Goal: Feedback & Contribution: Submit feedback/report problem

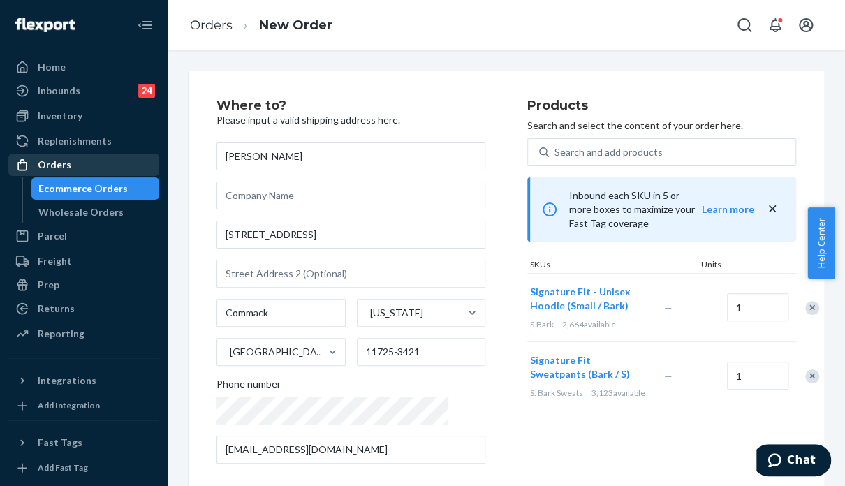
click at [94, 162] on div "Orders" at bounding box center [84, 165] width 148 height 20
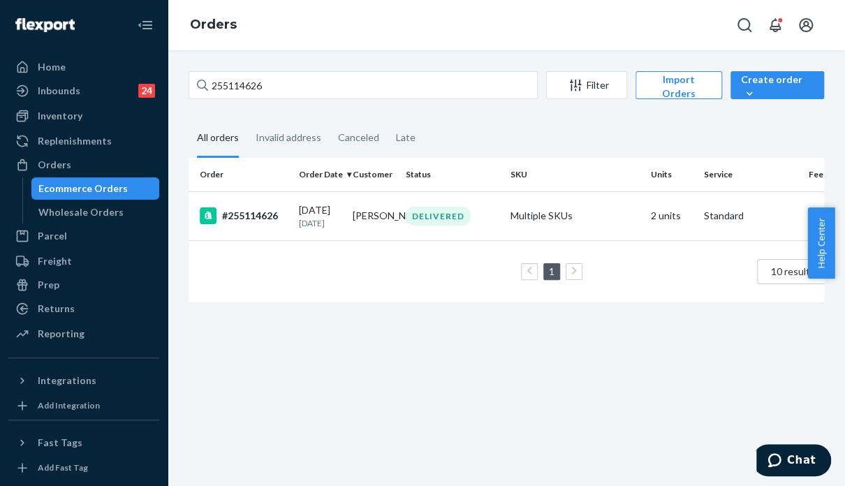
drag, startPoint x: 101, startPoint y: 167, endPoint x: 177, endPoint y: 134, distance: 82.9
click at [101, 167] on div "Orders" at bounding box center [84, 165] width 148 height 20
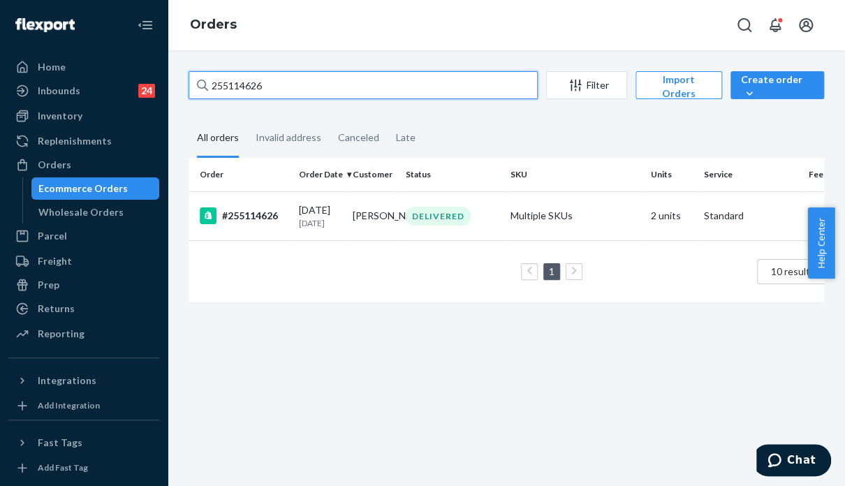
drag, startPoint x: 224, startPoint y: 91, endPoint x: 163, endPoint y: 94, distance: 60.8
click at [163, 94] on div "Home Inbounds 24 Shipping Plans Problems 24 Inventory Products Replenishments O…" at bounding box center [422, 243] width 845 height 486
paste input "3338898"
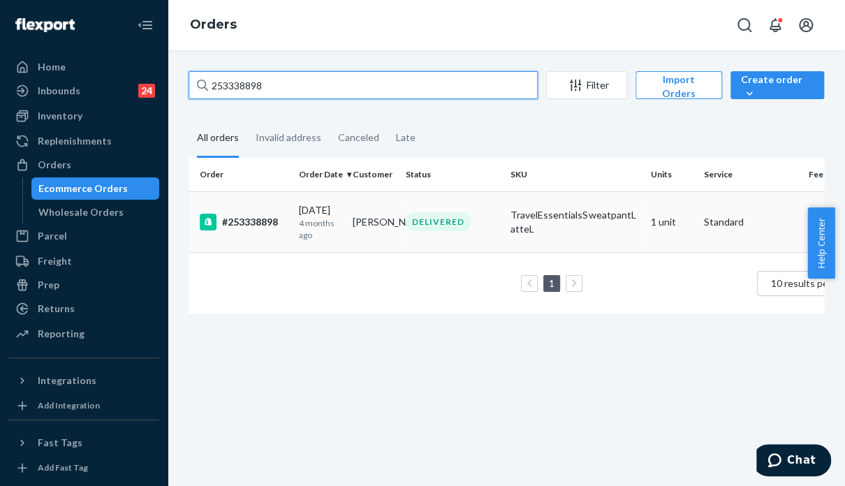
type input "253338898"
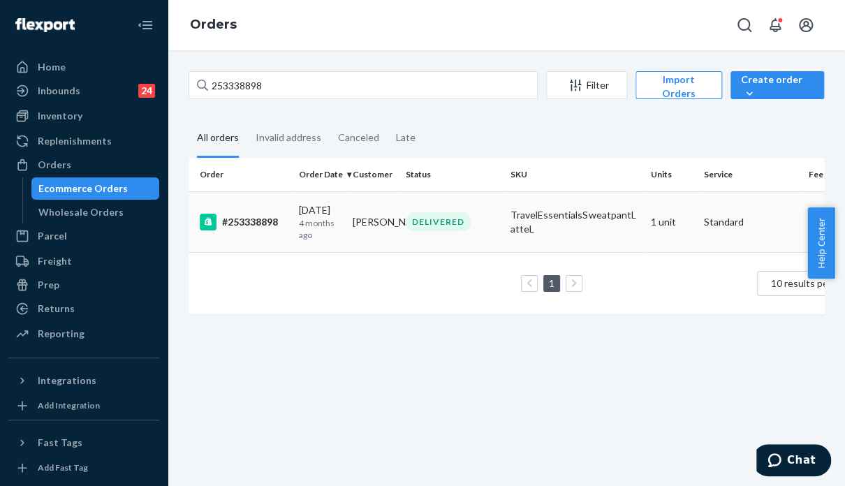
click at [448, 247] on td "DELIVERED" at bounding box center [452, 221] width 105 height 61
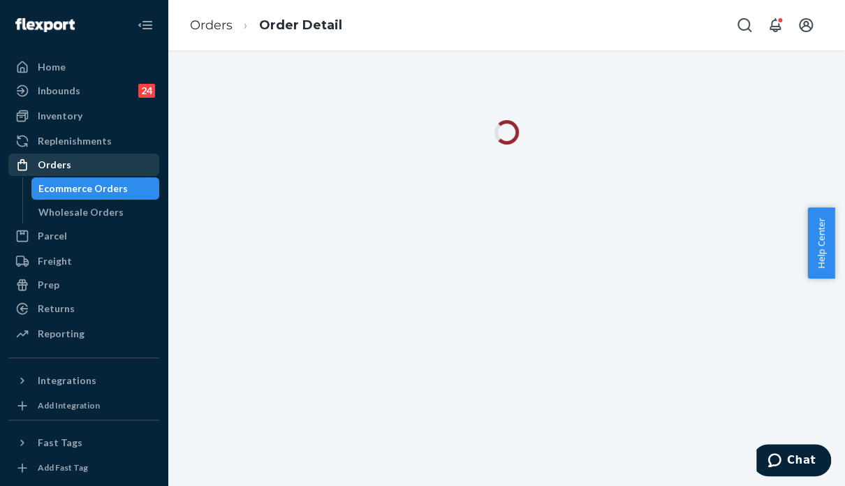
click at [50, 161] on div "Orders" at bounding box center [55, 165] width 34 height 14
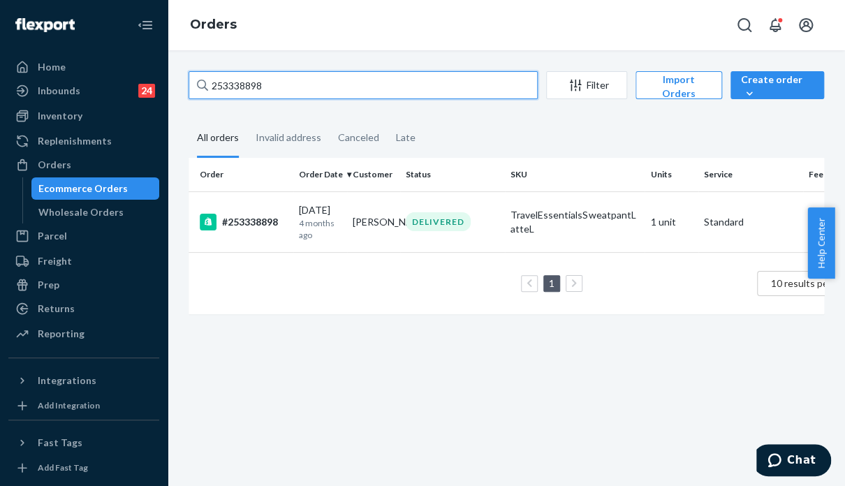
drag, startPoint x: 281, startPoint y: 80, endPoint x: 201, endPoint y: 83, distance: 80.3
click at [201, 83] on div "253338898" at bounding box center [363, 85] width 349 height 28
paste input "5246831"
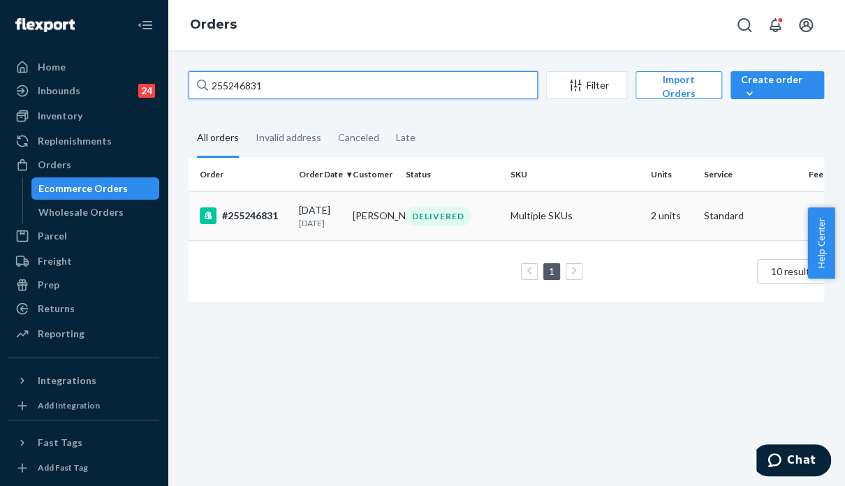
type input "255246831"
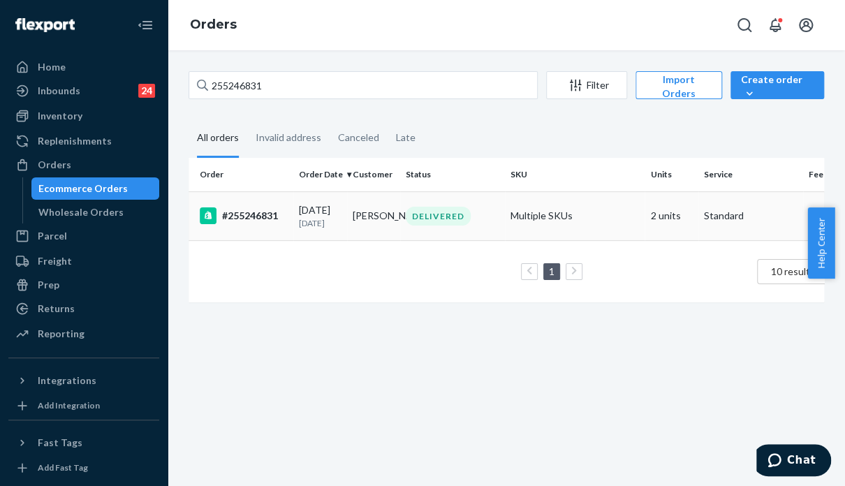
click at [604, 222] on td "Multiple SKUs" at bounding box center [575, 215] width 140 height 49
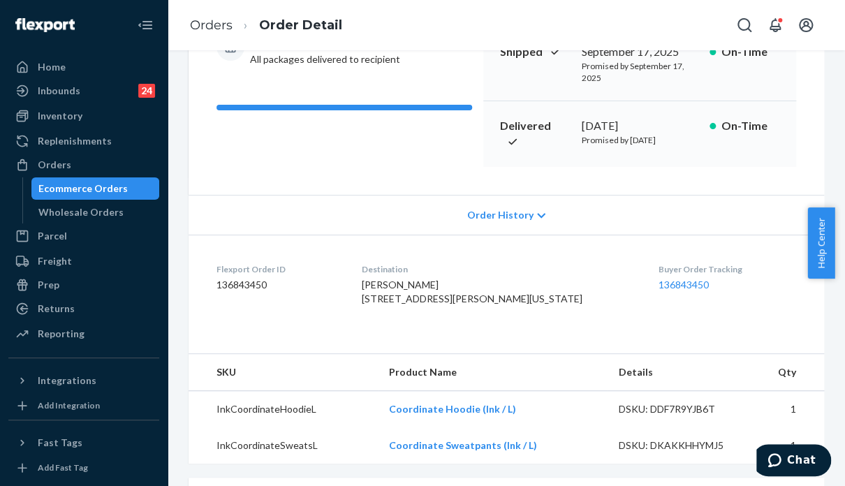
scroll to position [70, 0]
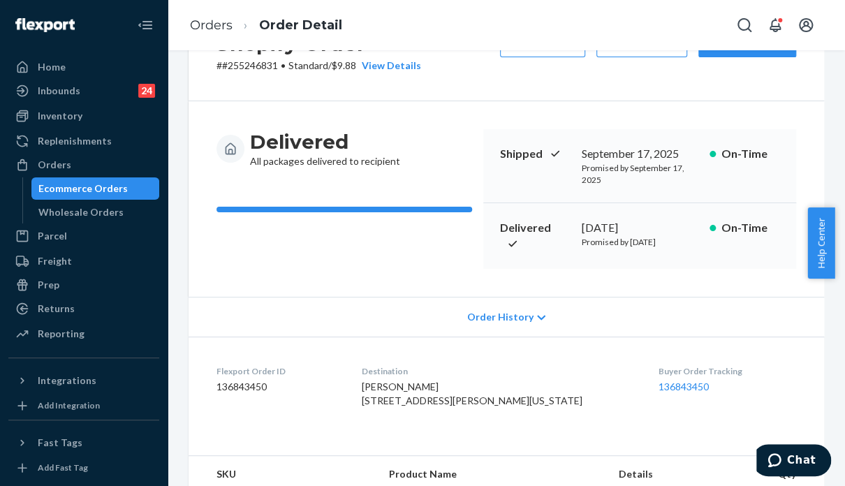
click at [664, 301] on div "Shopify Order # #255246831 • Standard / $9.88 View Details Submit Claim Create …" at bounding box center [506, 283] width 635 height 564
click at [670, 319] on div "Order History" at bounding box center [506, 317] width 635 height 40
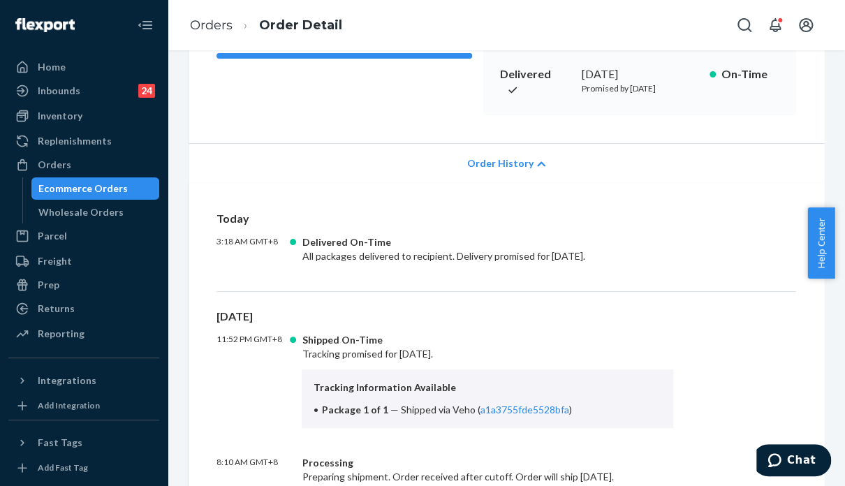
scroll to position [489, 0]
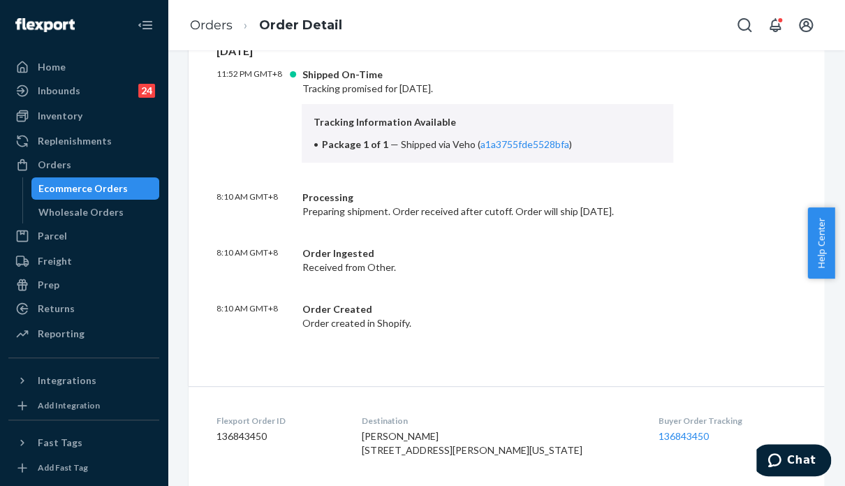
click at [302, 356] on div "[DATE] 3:18 AM GMT+8 Delivered On-Time All packages delivered to recipient. Del…" at bounding box center [506, 152] width 635 height 469
click at [747, 302] on div "[DATE] 11:52 PM GMT+8 Shipped On-Time Tracking promised for [DATE]. Tracking In…" at bounding box center [506, 186] width 580 height 287
drag, startPoint x: 729, startPoint y: 300, endPoint x: 734, endPoint y: 290, distance: 10.9
click at [729, 300] on div "[DATE] 11:52 PM GMT+8 Shipped On-Time Tracking promised for [DATE]. Tracking In…" at bounding box center [506, 186] width 580 height 287
click at [726, 305] on div "[DATE] 11:52 PM GMT+8 Shipped On-Time Tracking promised for [DATE]. Tracking In…" at bounding box center [506, 186] width 580 height 287
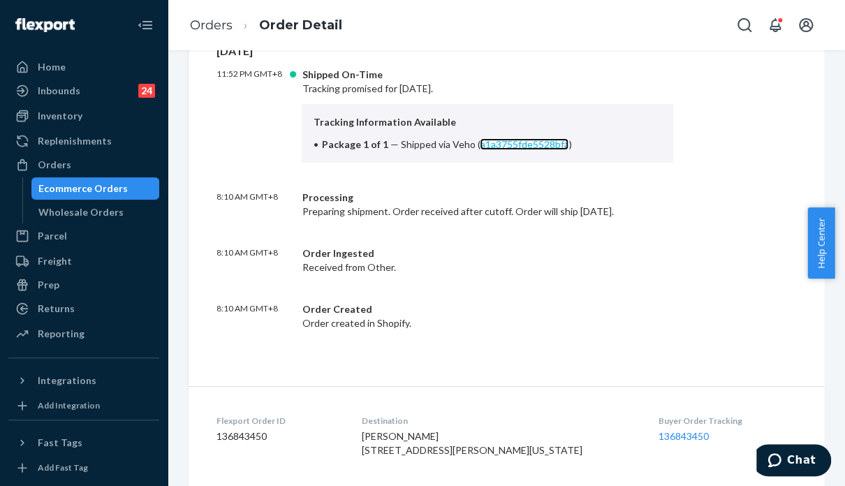
click at [533, 150] on link "a1a3755fde5528bfa" at bounding box center [524, 144] width 89 height 12
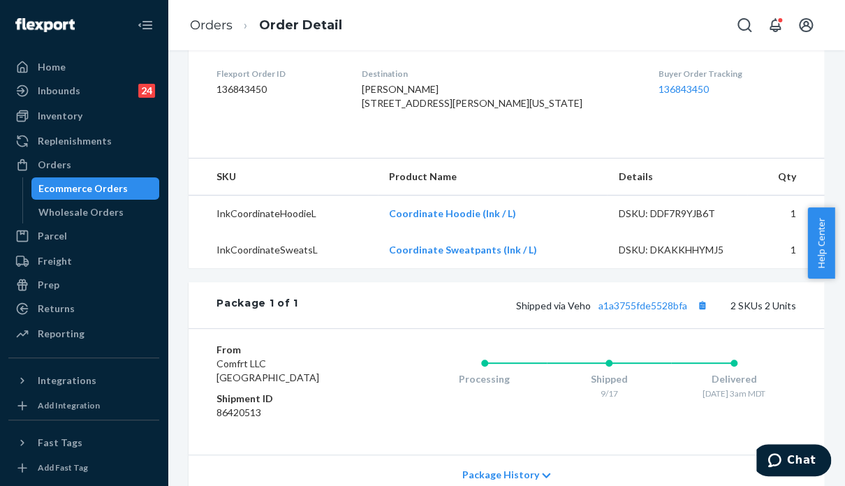
scroll to position [838, 0]
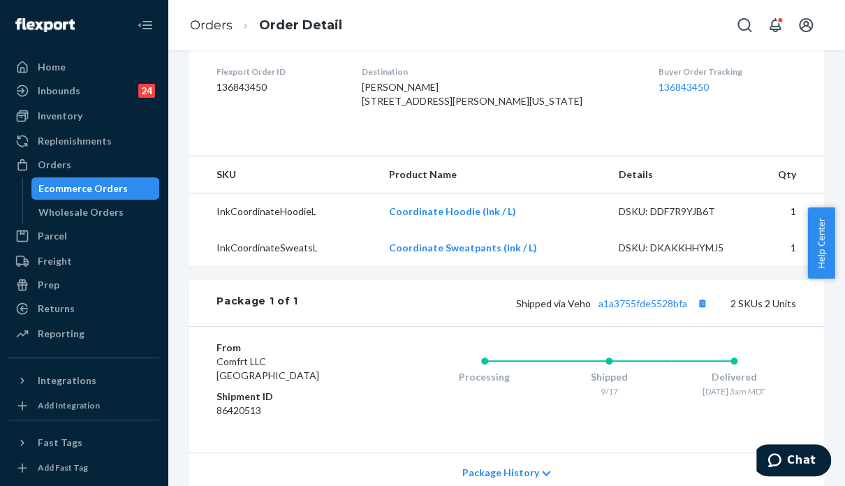
drag, startPoint x: 380, startPoint y: 92, endPoint x: 501, endPoint y: 118, distance: 123.5
click at [501, 118] on dl "Flexport Order ID 136843450 Destination [PERSON_NAME] [STREET_ADDRESS][PERSON_N…" at bounding box center [506, 89] width 635 height 105
copy span "[PERSON_NAME] [STREET_ADDRESS][PERSON_NAME][US_STATE]"
click at [696, 142] on dl "Flexport Order ID 136843450 Destination [PERSON_NAME] [STREET_ADDRESS][PERSON_N…" at bounding box center [506, 89] width 635 height 105
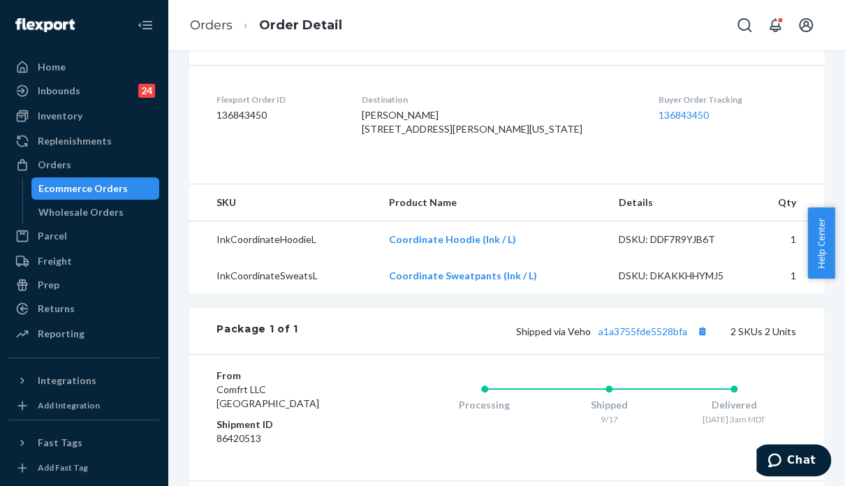
scroll to position [768, 0]
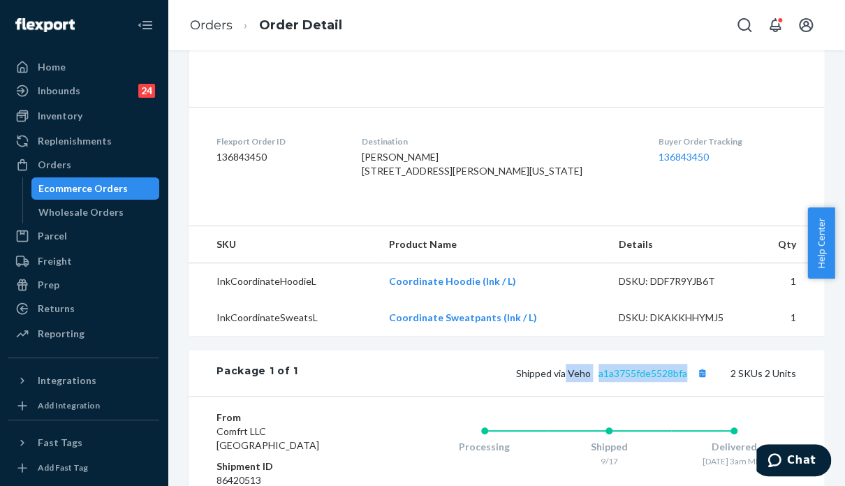
drag, startPoint x: 563, startPoint y: 406, endPoint x: 678, endPoint y: 406, distance: 114.5
click at [678, 379] on span "Shipped via Veho a1a3755fde5528bfa" at bounding box center [613, 373] width 195 height 12
copy span "Veho a1a3755fde5528bfa"
drag, startPoint x: 711, startPoint y: 216, endPoint x: 509, endPoint y: 184, distance: 204.2
click at [711, 184] on div "Buyer Order Tracking 136843450" at bounding box center [727, 159] width 138 height 48
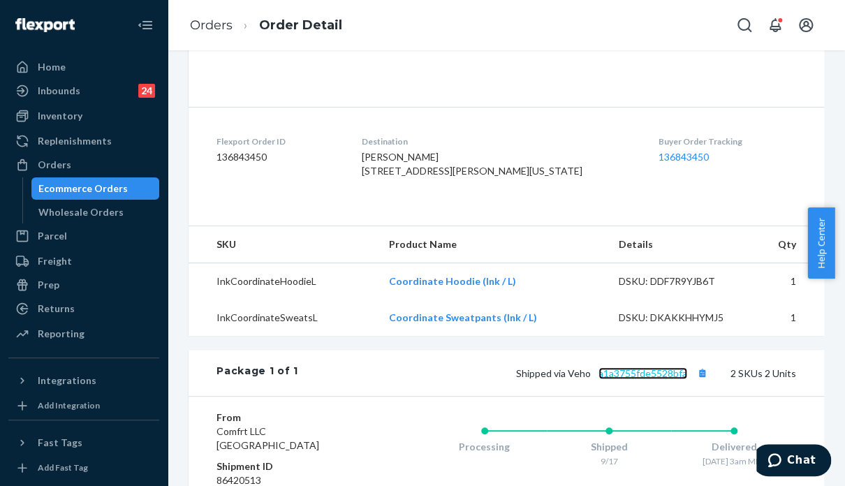
click at [617, 379] on link "a1a3755fde5528bfa" at bounding box center [642, 373] width 89 height 12
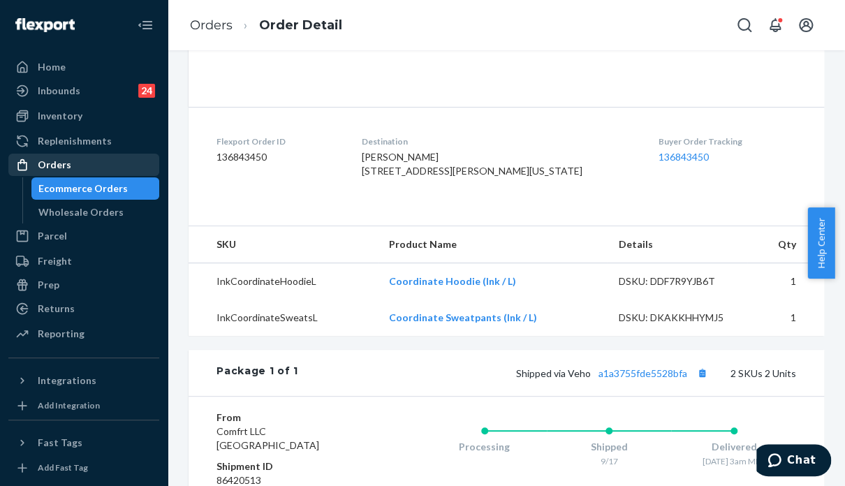
click at [120, 168] on div "Orders" at bounding box center [84, 165] width 148 height 20
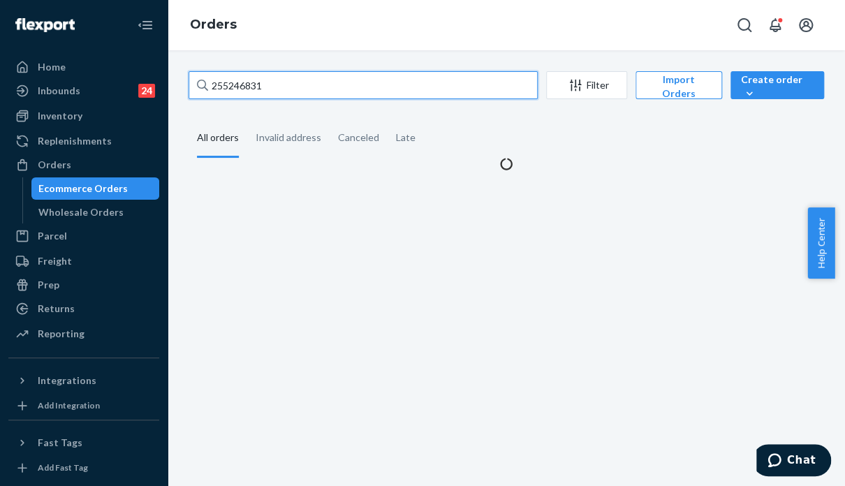
drag, startPoint x: 248, startPoint y: 91, endPoint x: 202, endPoint y: 91, distance: 46.1
click at [202, 91] on div "255246831" at bounding box center [363, 85] width 349 height 28
paste input "4241218"
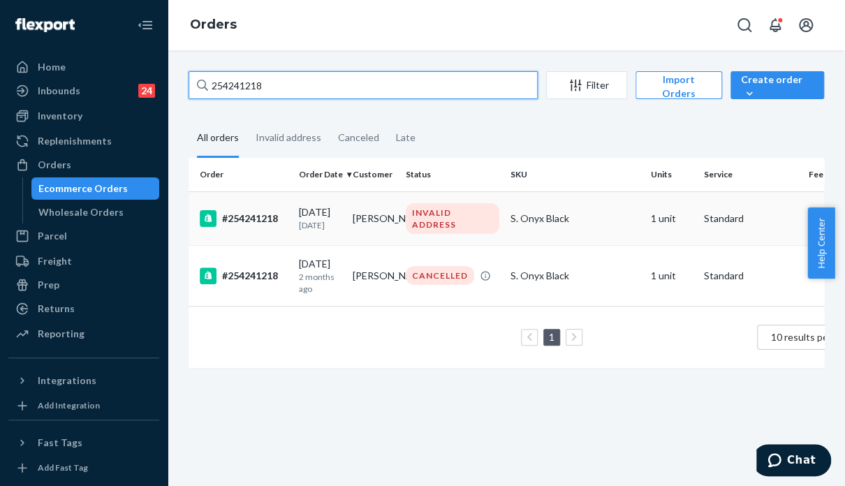
type input "254241218"
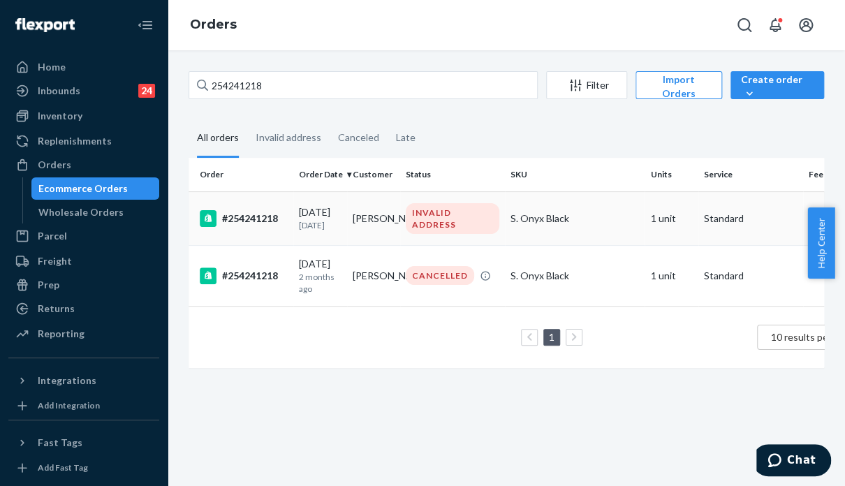
click at [605, 245] on td "S. Onyx Black" at bounding box center [575, 218] width 140 height 54
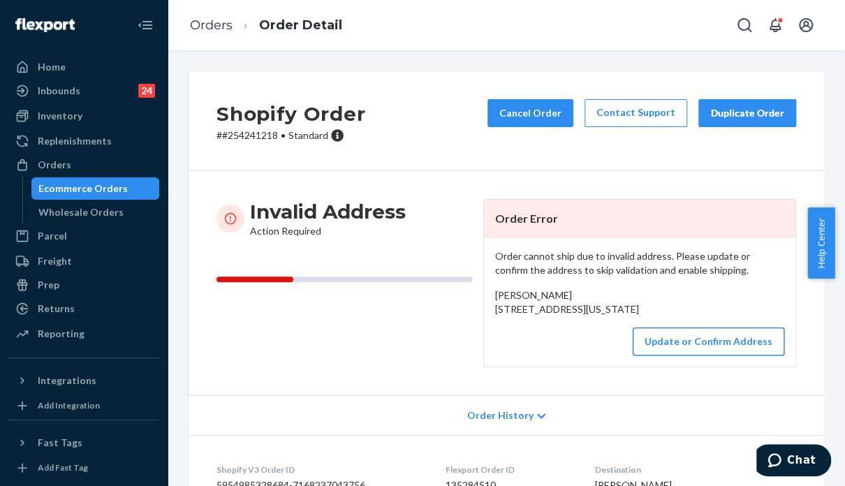
click at [712, 355] on button "Update or Confirm Address" at bounding box center [709, 341] width 152 height 28
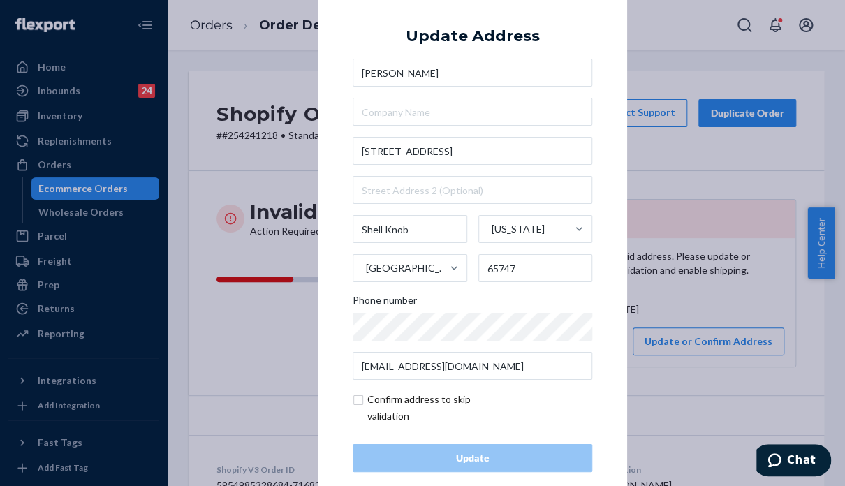
click at [746, 310] on div "× Update Address [GEOGRAPHIC_DATA][STREET_ADDRESS][US_STATE] Phone number [EMAI…" at bounding box center [422, 243] width 845 height 486
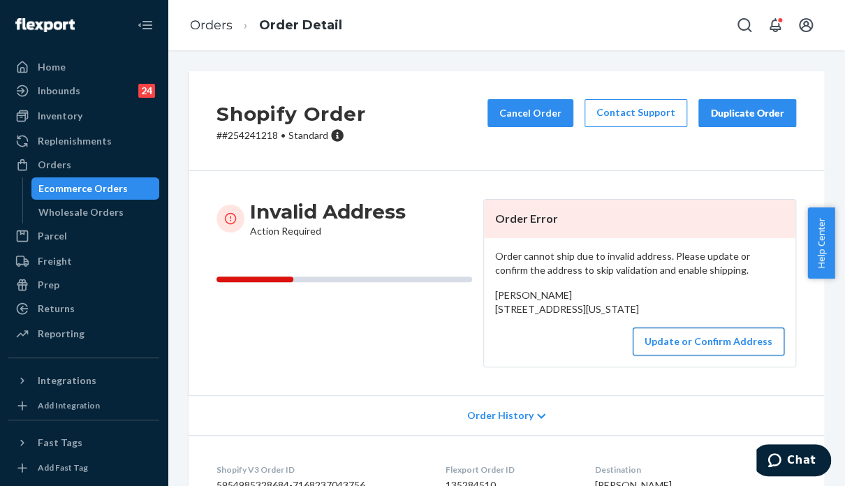
click at [656, 355] on button "Update or Confirm Address" at bounding box center [709, 341] width 152 height 28
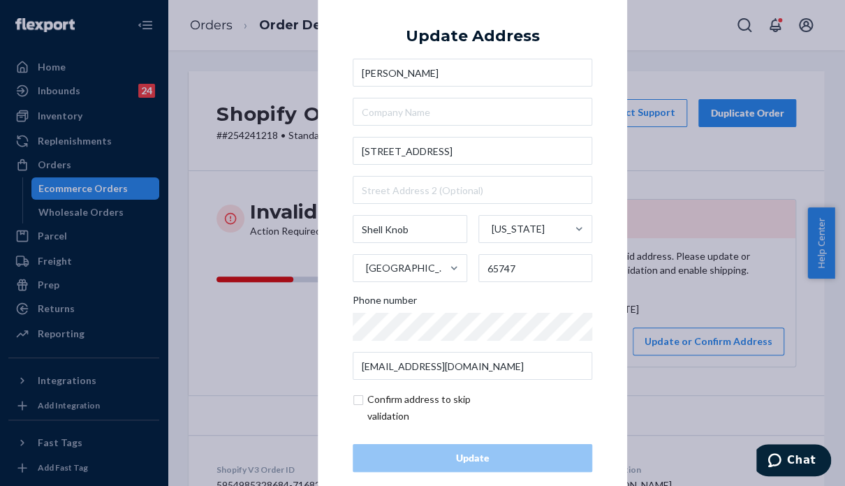
click at [353, 399] on input "checkbox" at bounding box center [434, 408] width 162 height 34
checkbox input "true"
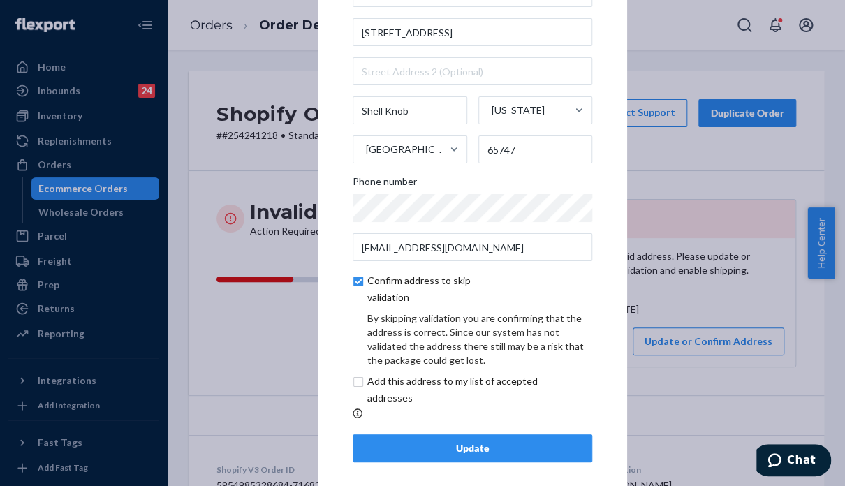
scroll to position [80, 0]
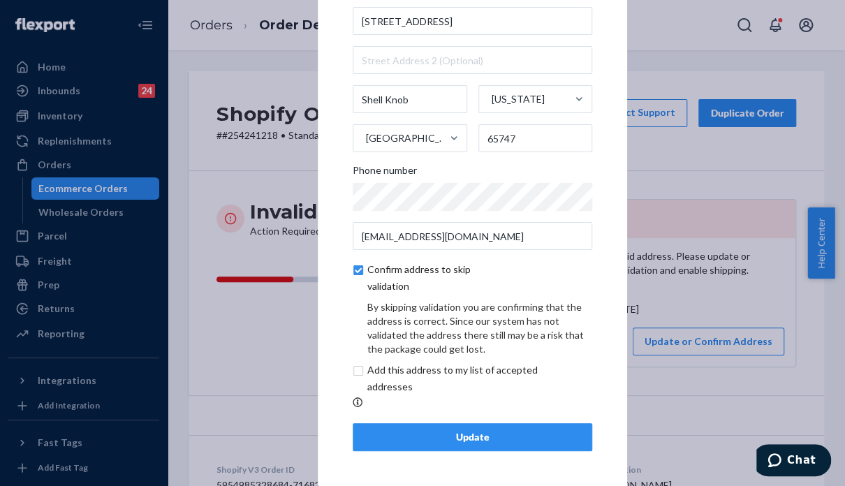
click at [449, 442] on div "Update" at bounding box center [472, 437] width 216 height 14
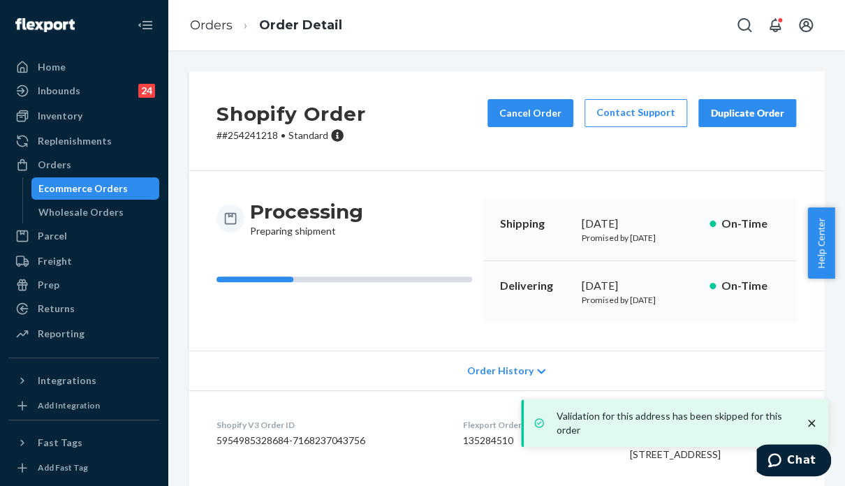
click at [408, 323] on div "Processing Preparing shipment" at bounding box center [344, 261] width 256 height 124
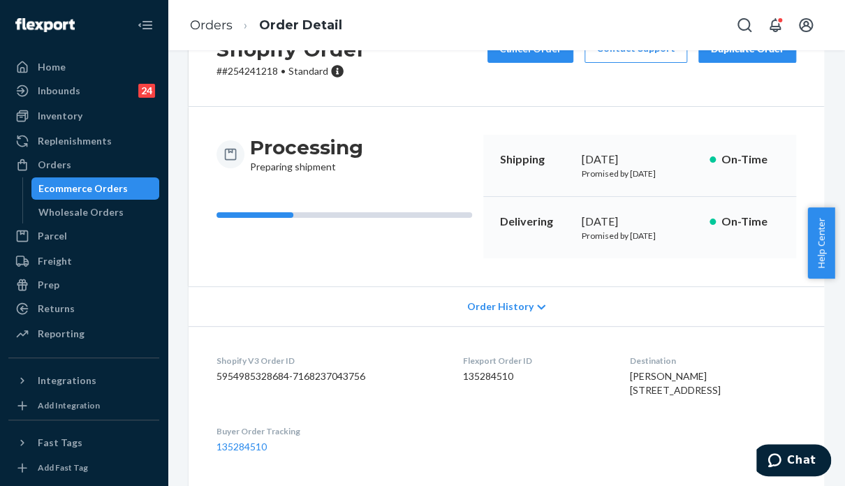
scroll to position [64, 0]
click at [111, 172] on div "Orders" at bounding box center [84, 165] width 148 height 20
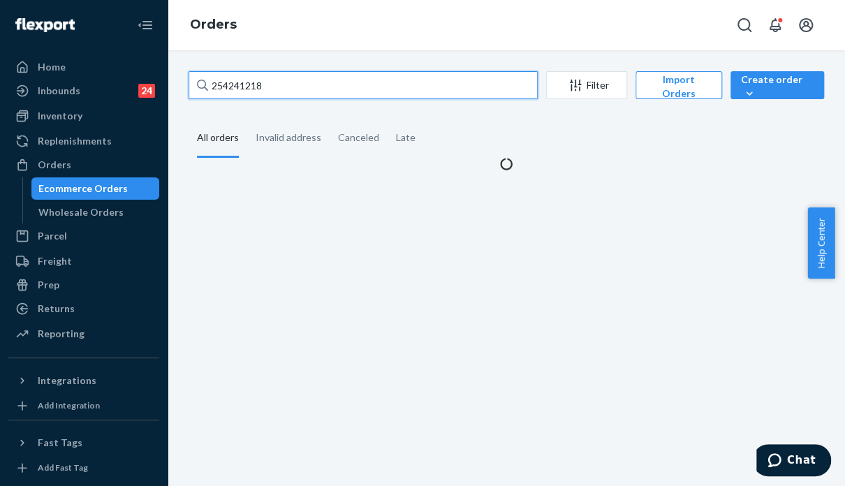
drag, startPoint x: 283, startPoint y: 86, endPoint x: 187, endPoint y: 96, distance: 96.9
click at [187, 96] on div "254241218 Filter Import Orders Create order Ecommerce order Removal order All o…" at bounding box center [506, 121] width 656 height 100
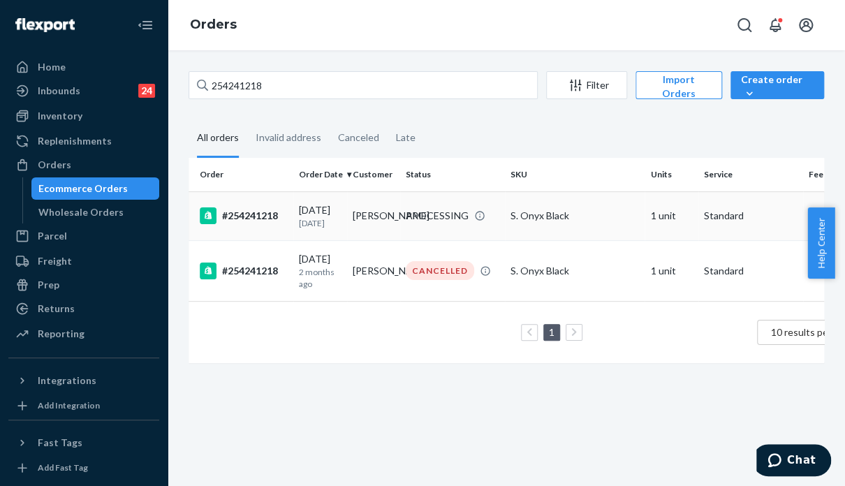
click at [605, 228] on td "S. Onyx Black" at bounding box center [575, 215] width 140 height 49
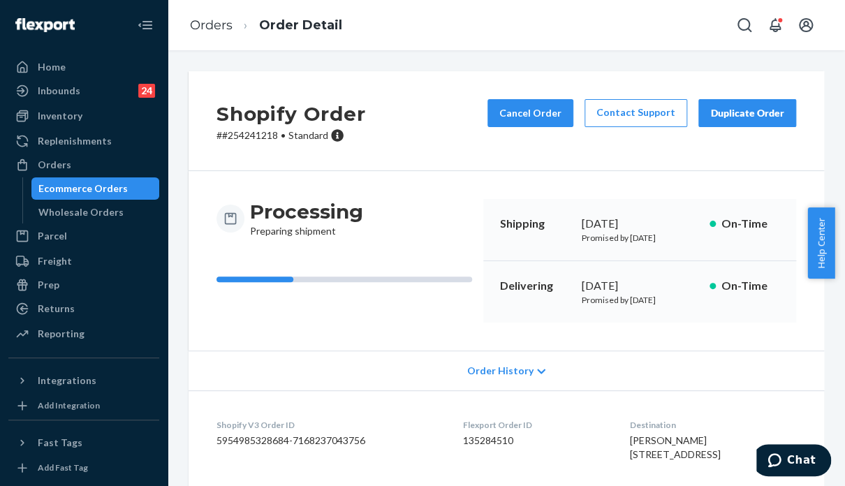
click at [338, 390] on div "Order History" at bounding box center [506, 371] width 635 height 40
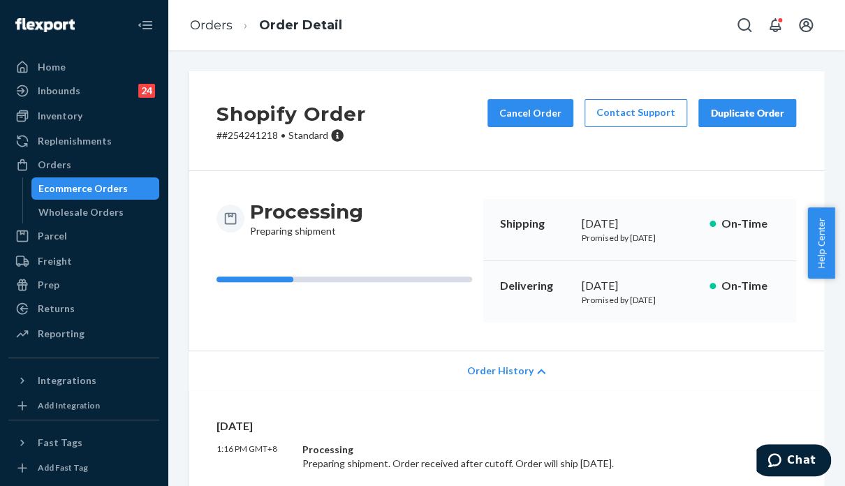
click at [707, 369] on div "Order History" at bounding box center [506, 371] width 635 height 40
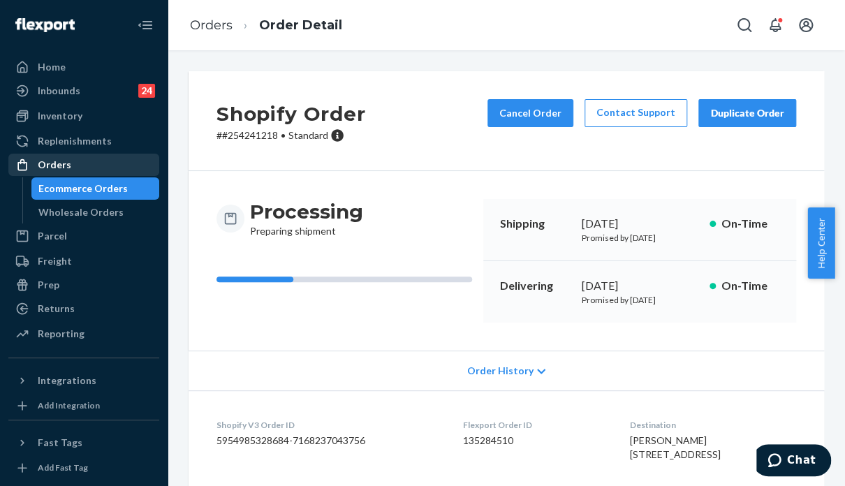
click at [87, 158] on div "Orders" at bounding box center [84, 165] width 148 height 20
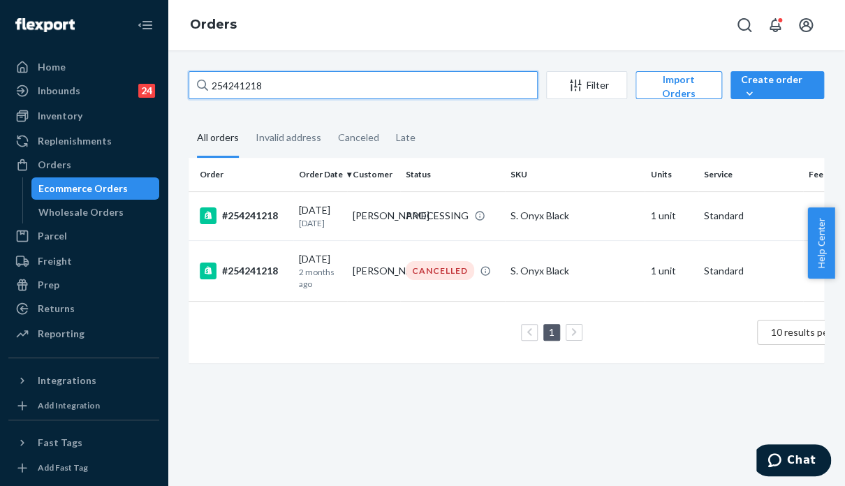
drag, startPoint x: 272, startPoint y: 74, endPoint x: 200, endPoint y: 83, distance: 72.5
click at [200, 83] on div "254241218" at bounding box center [363, 85] width 349 height 28
paste input "865587"
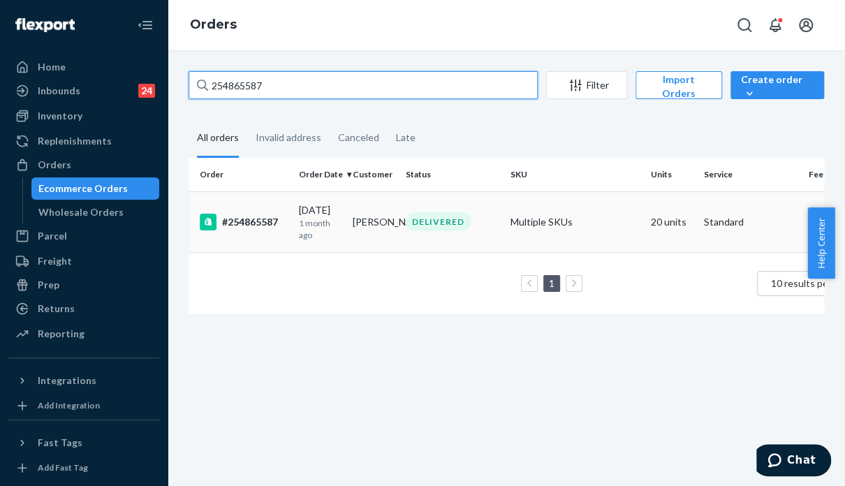
type input "254865587"
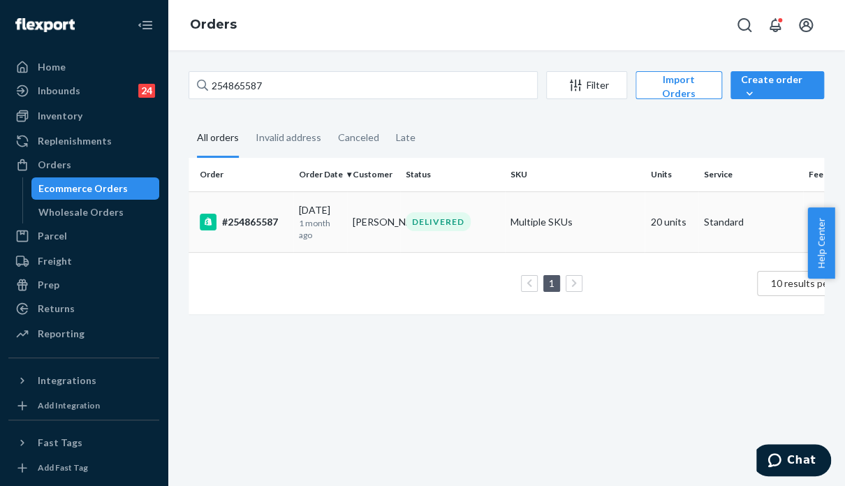
click at [564, 217] on td "Multiple SKUs" at bounding box center [575, 221] width 140 height 61
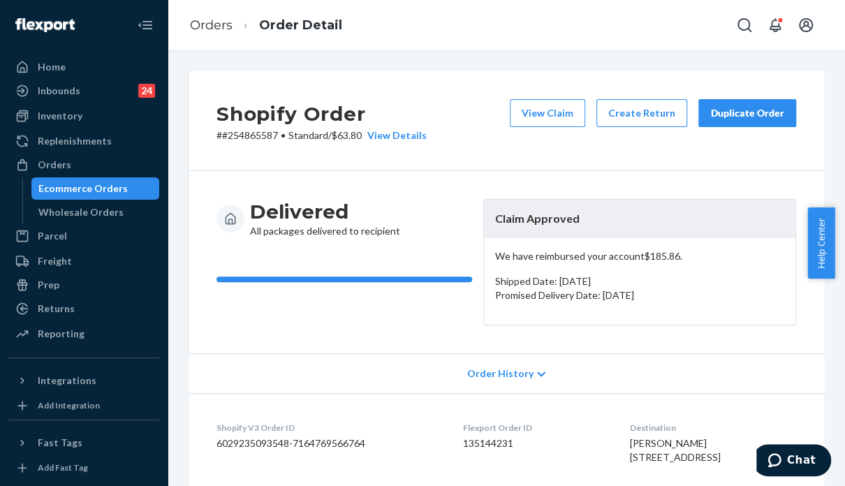
click at [687, 337] on div "Delivered All packages delivered to recipient Claim Approved We have reimbursed…" at bounding box center [506, 262] width 635 height 182
click at [390, 133] on div "View Details" at bounding box center [394, 135] width 65 height 14
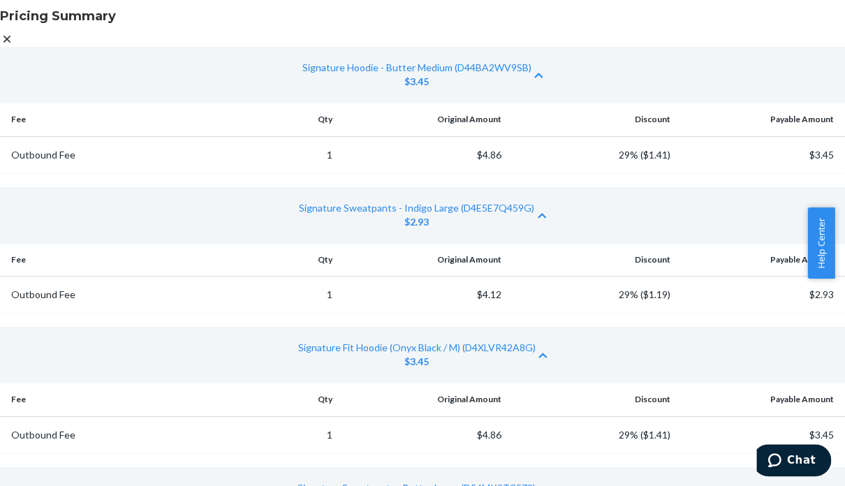
click at [10, 36] on icon at bounding box center [6, 39] width 7 height 7
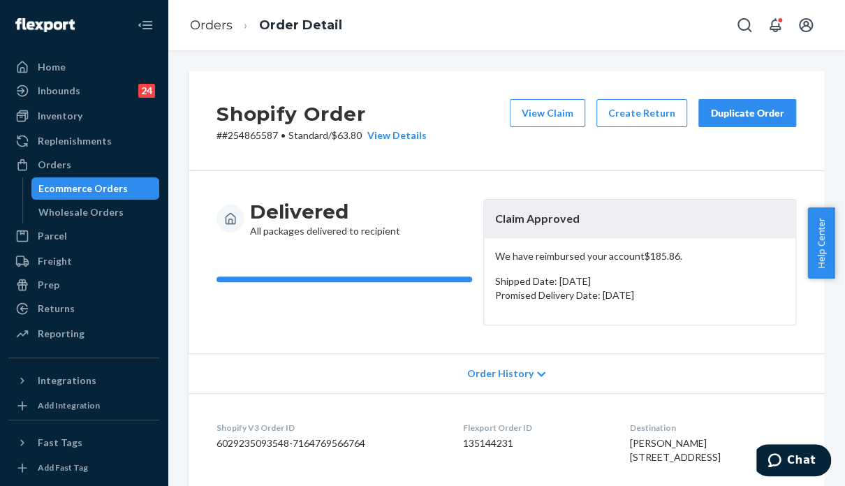
drag, startPoint x: 749, startPoint y: 105, endPoint x: 231, endPoint y: 202, distance: 527.1
click at [749, 106] on div "Duplicate Order" at bounding box center [747, 113] width 74 height 14
click at [744, 353] on div "Order History" at bounding box center [506, 373] width 635 height 40
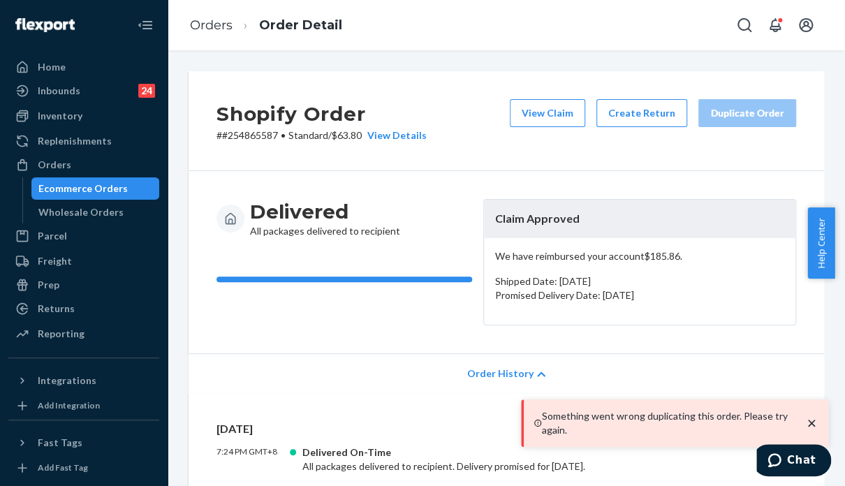
click at [688, 430] on p "Something went wrong duplicating this order. Please try again." at bounding box center [666, 423] width 249 height 28
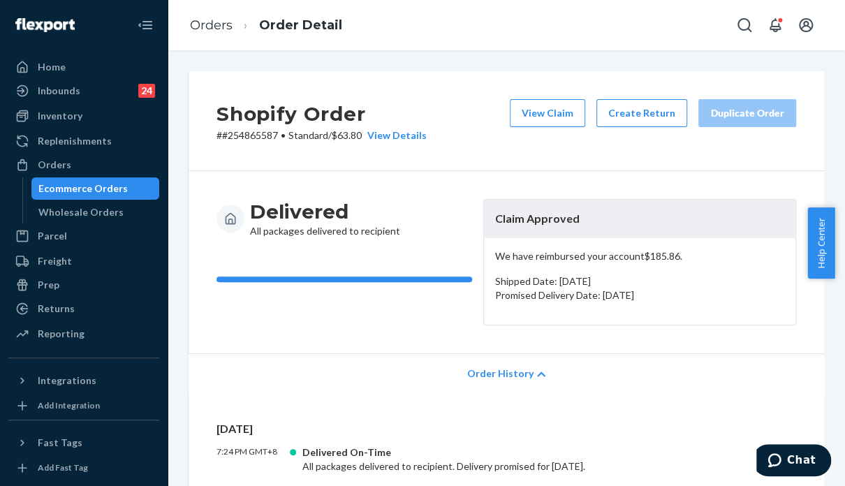
click at [684, 445] on div "7:24 PM GMT+8 Delivered On-Time All packages delivered to recipient. Delivery p…" at bounding box center [506, 459] width 580 height 28
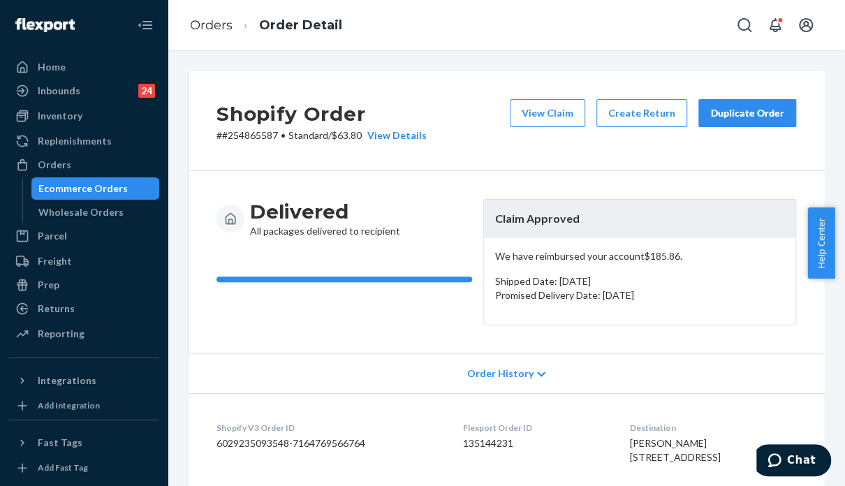
click at [741, 110] on div "Duplicate Order" at bounding box center [747, 113] width 74 height 14
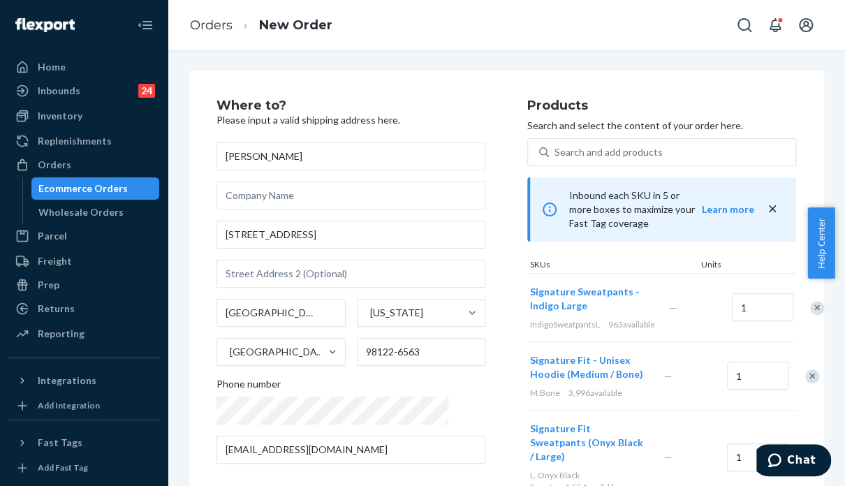
click at [761, 103] on h2 "Products" at bounding box center [661, 106] width 269 height 14
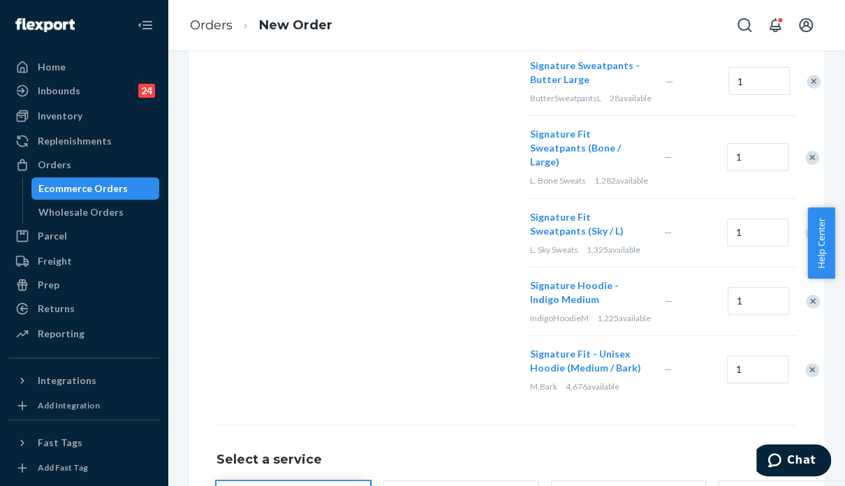
scroll to position [1374, 0]
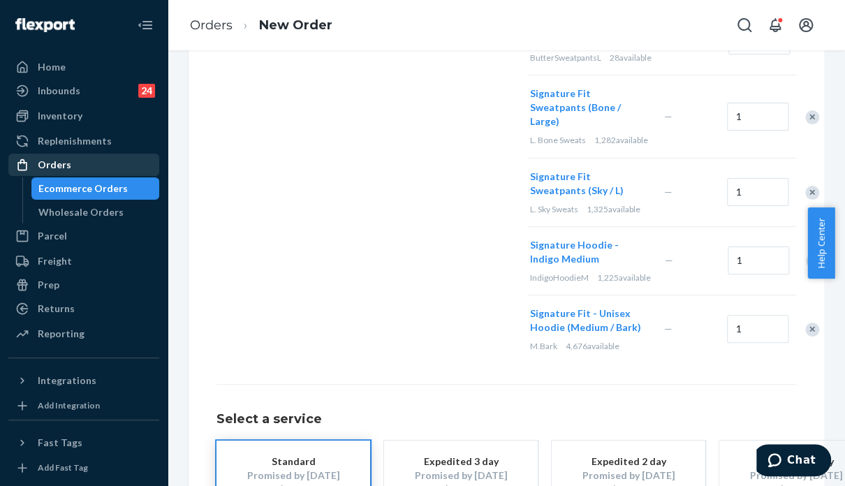
click at [72, 165] on div "Orders" at bounding box center [84, 165] width 148 height 20
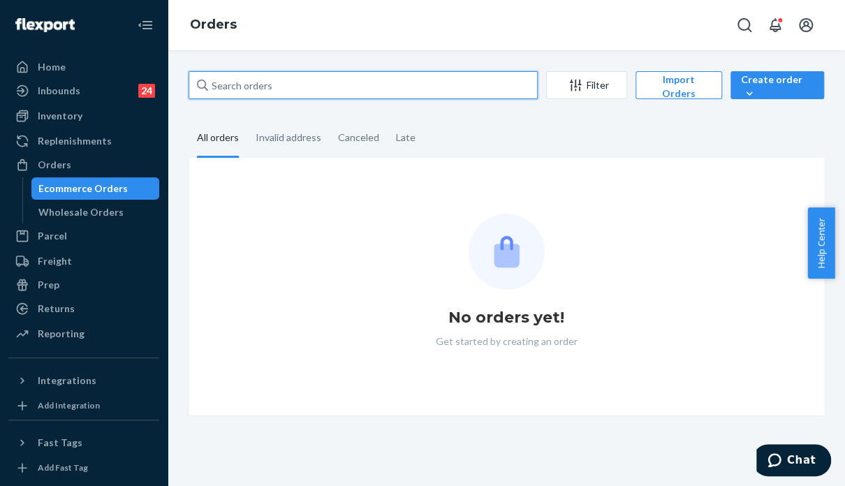
click at [299, 84] on input "text" at bounding box center [363, 85] width 349 height 28
paste input "253371129"
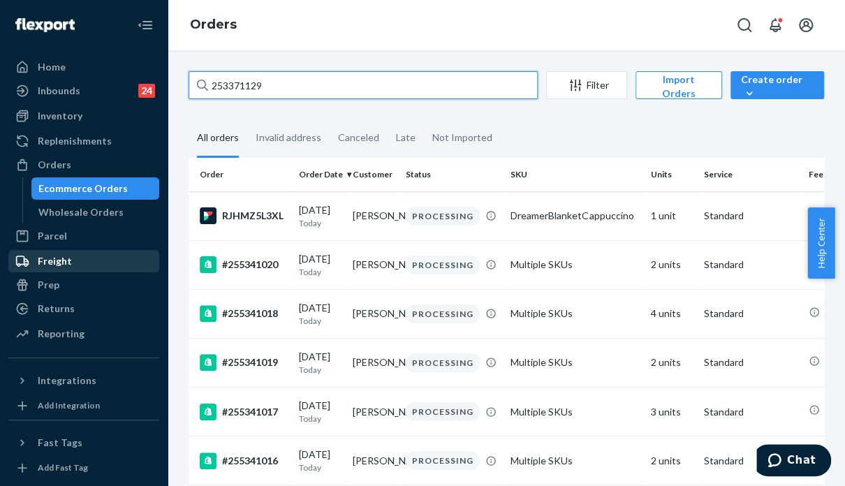
type input "253371129"
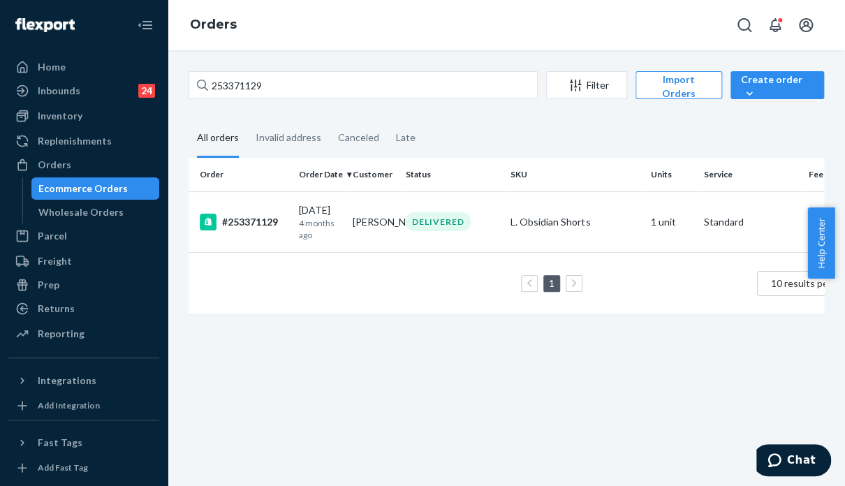
click at [690, 298] on div "1 10 results per page" at bounding box center [538, 283] width 676 height 45
click at [609, 221] on div "L. Obsidian Shorts" at bounding box center [574, 222] width 128 height 14
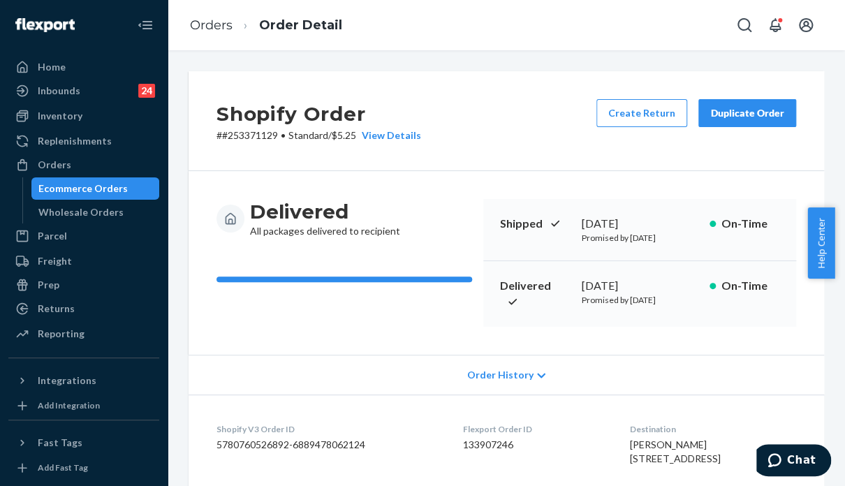
click at [710, 108] on div "Duplicate Order" at bounding box center [747, 113] width 74 height 14
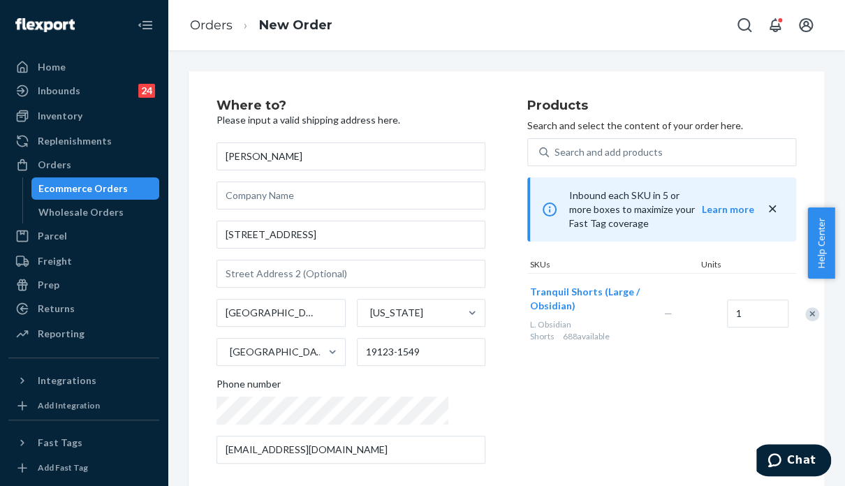
click at [557, 365] on div "Products Search and select the content of your order here. Search and add produ…" at bounding box center [661, 287] width 269 height 376
click at [84, 160] on div "Orders" at bounding box center [84, 165] width 148 height 20
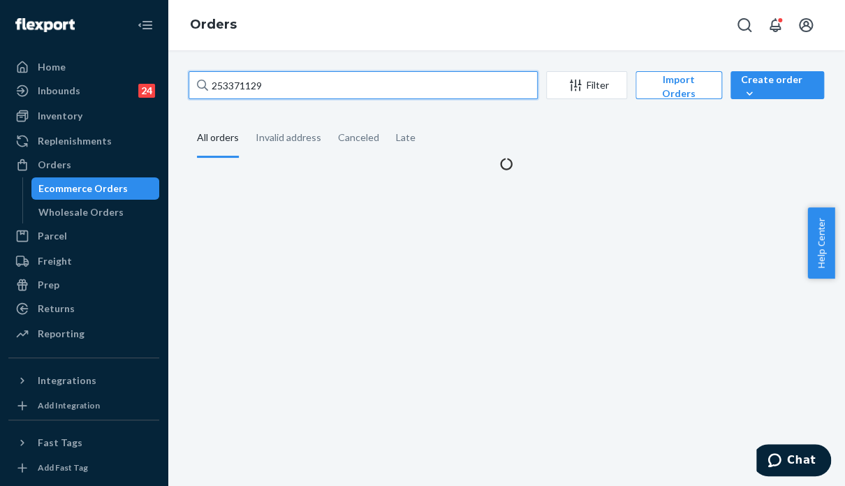
click at [207, 78] on div "253371129" at bounding box center [363, 85] width 349 height 28
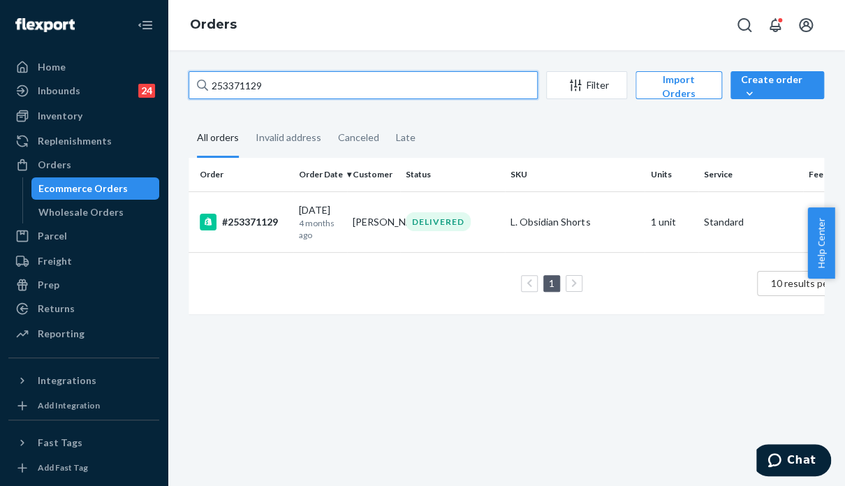
paste input "486276"
type input "254862769"
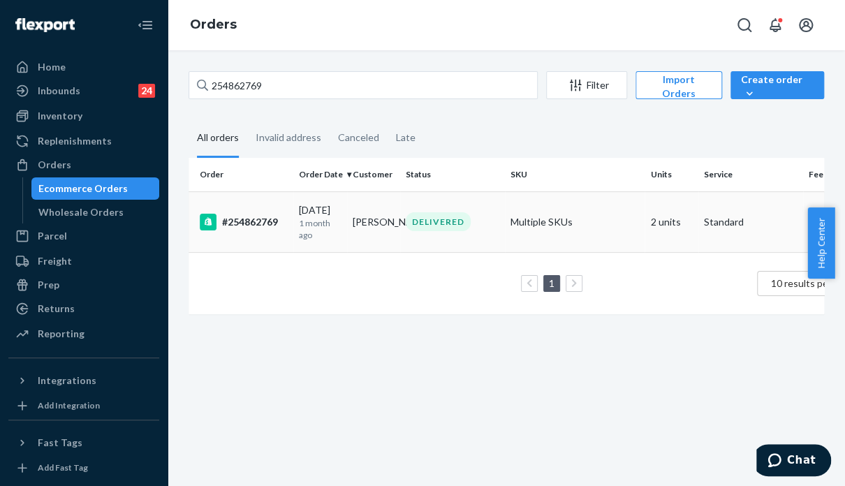
click at [626, 239] on td "Multiple SKUs" at bounding box center [575, 221] width 140 height 61
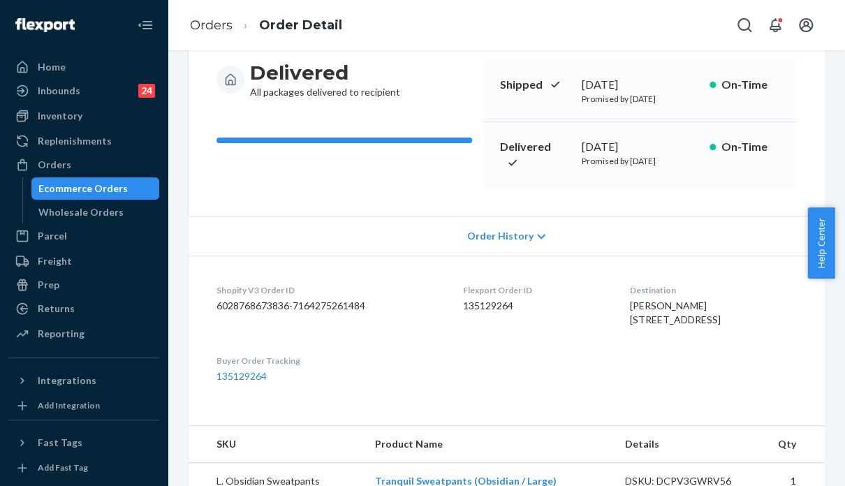
scroll to position [140, 0]
drag, startPoint x: 755, startPoint y: 419, endPoint x: 760, endPoint y: 410, distance: 10.3
click at [755, 411] on dl "Shopify V3 Order ID 6028768673836-7164275261484 Flexport Order ID 135129264 Des…" at bounding box center [506, 333] width 635 height 156
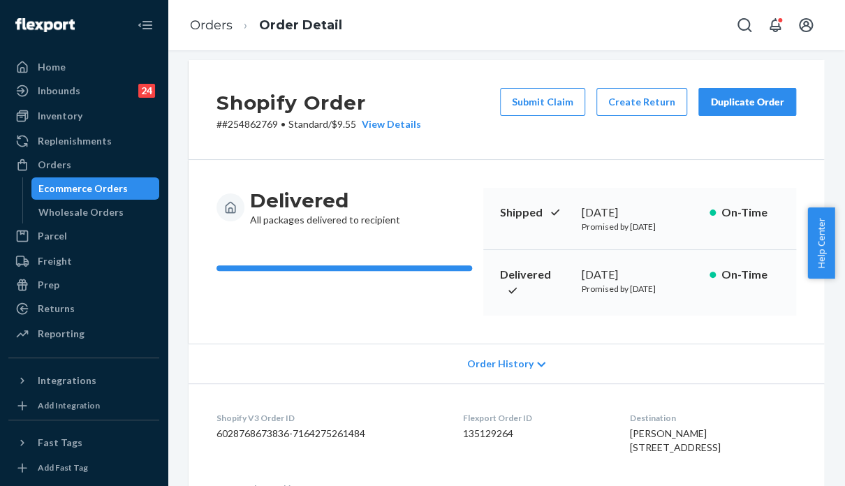
scroll to position [0, 0]
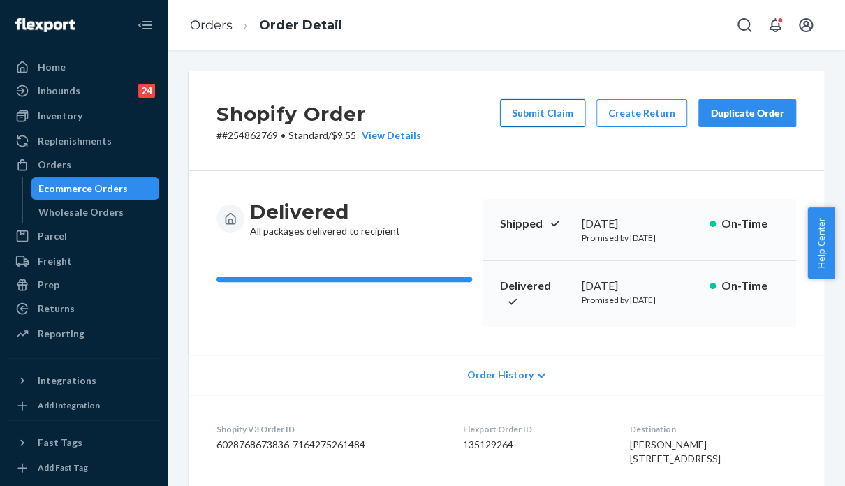
click at [515, 114] on button "Submit Claim" at bounding box center [542, 113] width 85 height 28
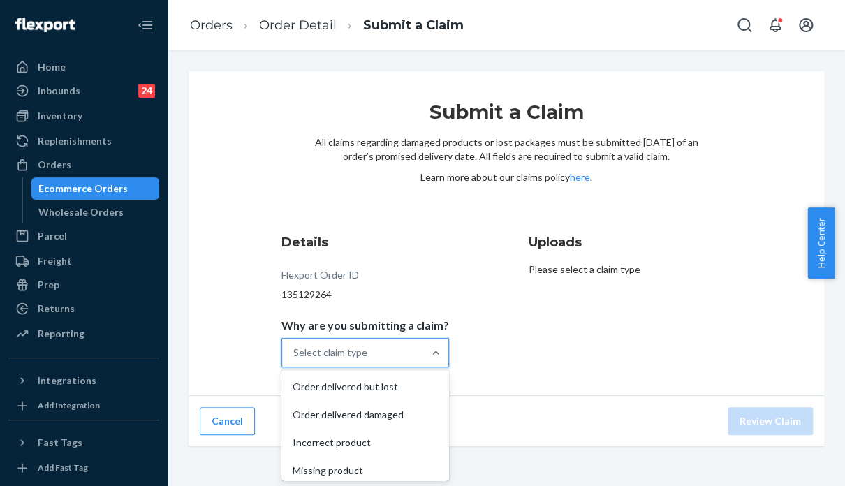
click at [383, 351] on div "Select claim type" at bounding box center [352, 353] width 141 height 28
click at [295, 351] on input "Why are you submitting a claim? option Order delivered but lost focused, 1 of 4…" at bounding box center [293, 353] width 1 height 14
click at [386, 383] on div "Order delivered but lost" at bounding box center [365, 387] width 162 height 28
click at [295, 360] on input "Why are you submitting a claim? option Order delivered but lost focused, 0 of 4…" at bounding box center [293, 353] width 1 height 14
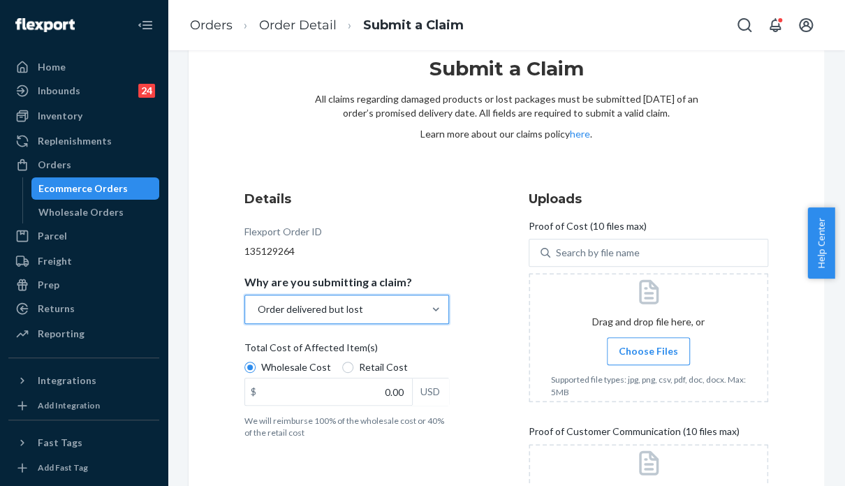
scroll to position [140, 0]
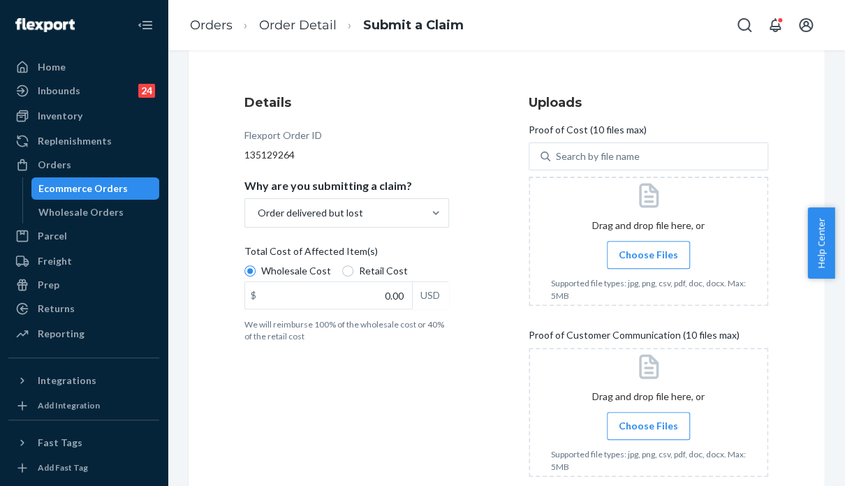
drag, startPoint x: 783, startPoint y: 359, endPoint x: 699, endPoint y: 354, distance: 84.6
click at [783, 359] on div "Submit a Claim All claims regarding damaged products or lost packages must be s…" at bounding box center [506, 224] width 635 height 585
click at [346, 295] on input "0.00" at bounding box center [328, 295] width 167 height 27
type input "79.00"
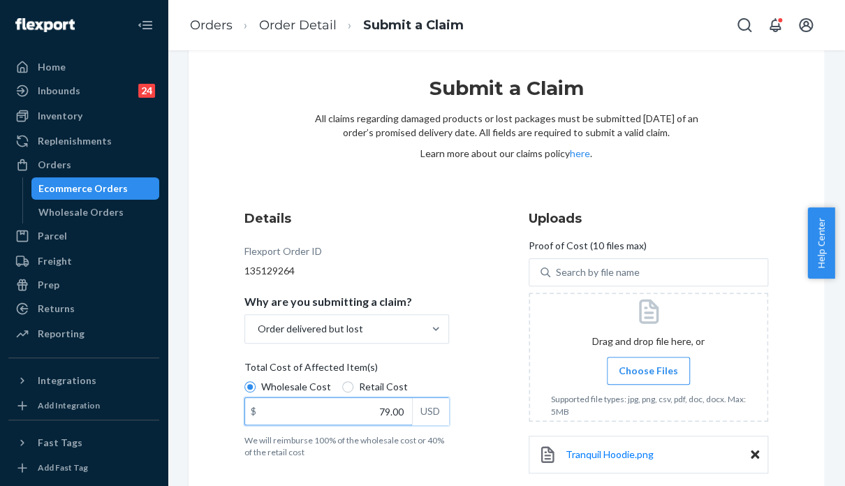
scroll to position [0, 0]
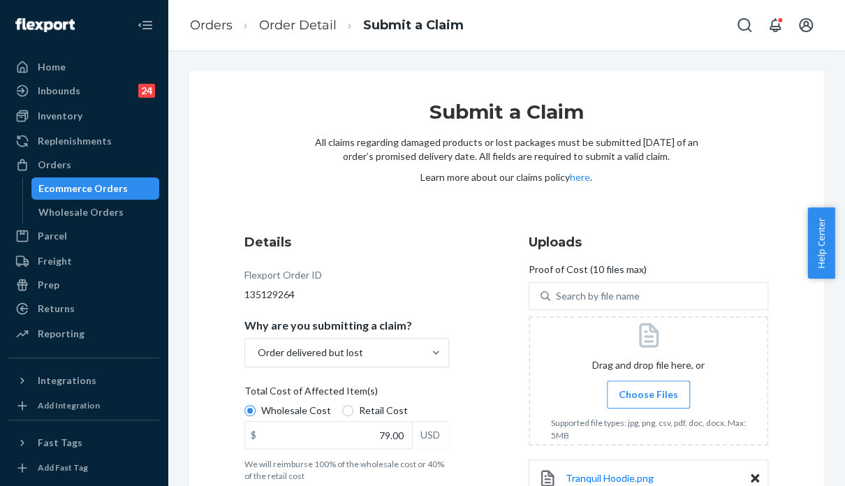
drag, startPoint x: 840, startPoint y: 223, endPoint x: 839, endPoint y: 320, distance: 97.1
click at [833, 326] on body "Home Inbounds 24 Shipping Plans Problems 24 Inventory Products Replenishments O…" at bounding box center [422, 243] width 845 height 486
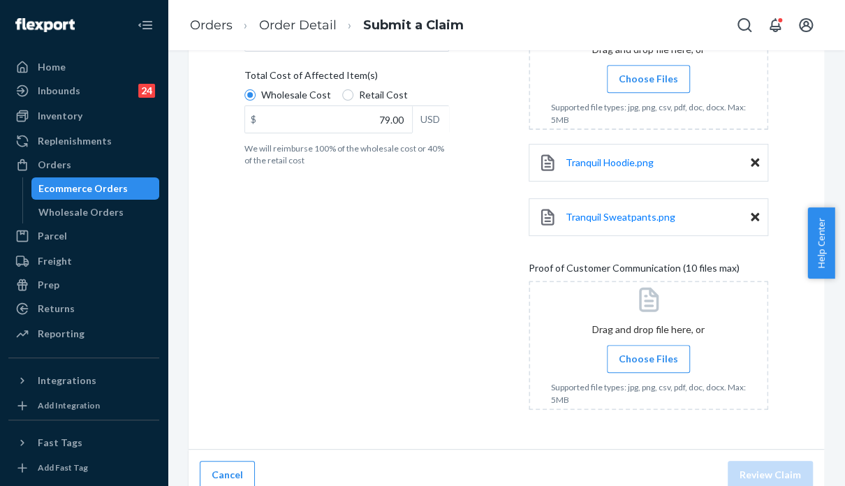
scroll to position [330, 0]
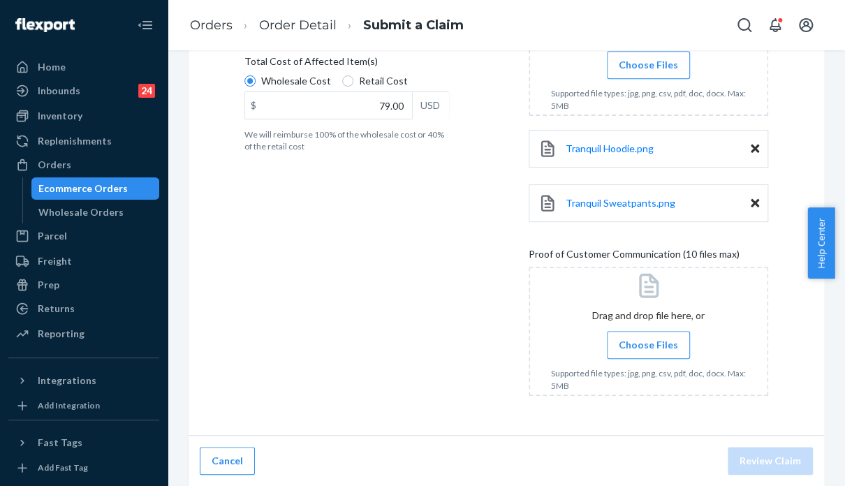
click at [301, 350] on div "Details Flexport Order ID 135129264 Why are you submitting a claim? Order deliv…" at bounding box center [363, 155] width 239 height 520
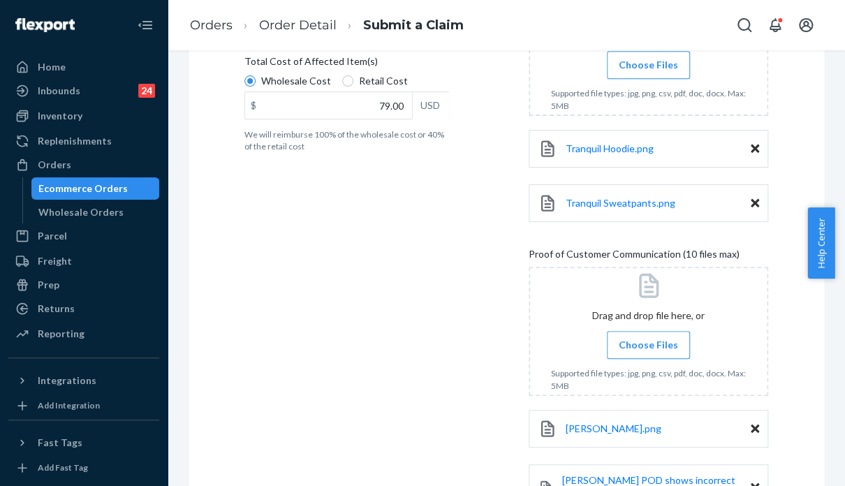
drag, startPoint x: 837, startPoint y: 247, endPoint x: 837, endPoint y: 333, distance: 85.9
click at [833, 333] on body "Home Inbounds 24 Shipping Plans Problems 24 Inventory Products Replenishments O…" at bounding box center [422, 243] width 845 height 486
click at [788, 360] on div "Submit a Claim All claims regarding damaged products or lost packages must be s…" at bounding box center [506, 256] width 635 height 1029
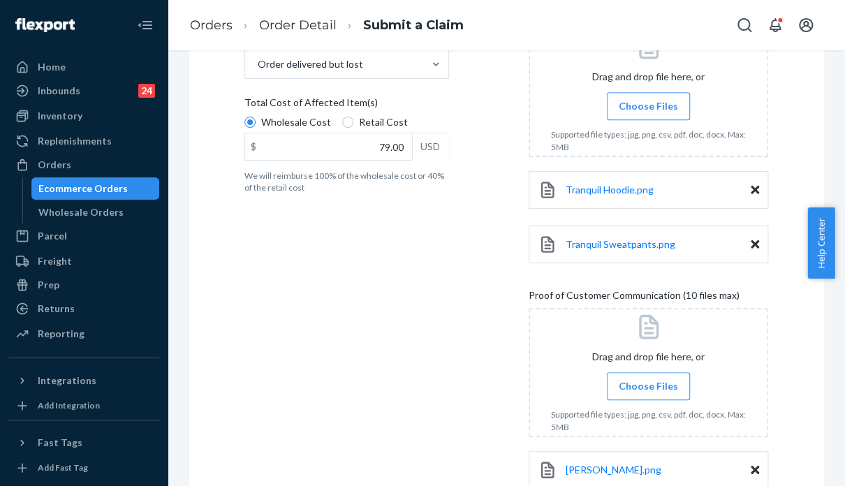
scroll to position [296, 0]
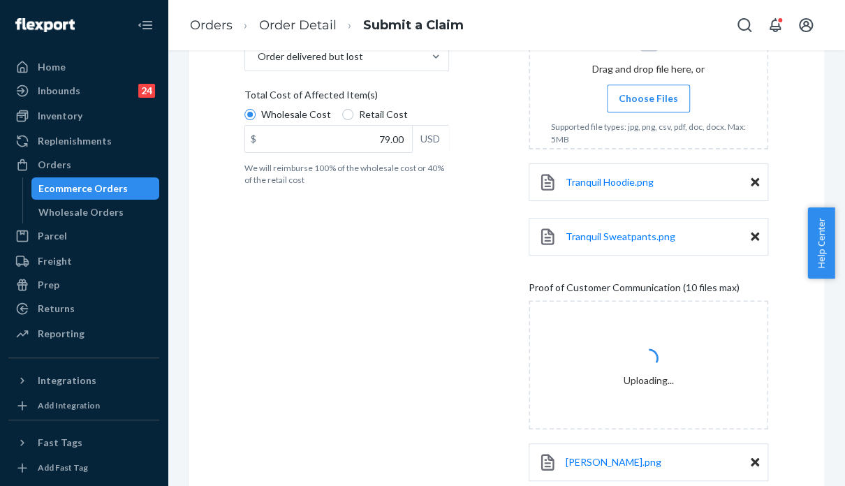
drag, startPoint x: 838, startPoint y: 219, endPoint x: 838, endPoint y: 286, distance: 67.0
click at [833, 286] on body "Home Inbounds 24 Shipping Plans Problems 24 Inventory Products Replenishments O…" at bounding box center [422, 243] width 845 height 486
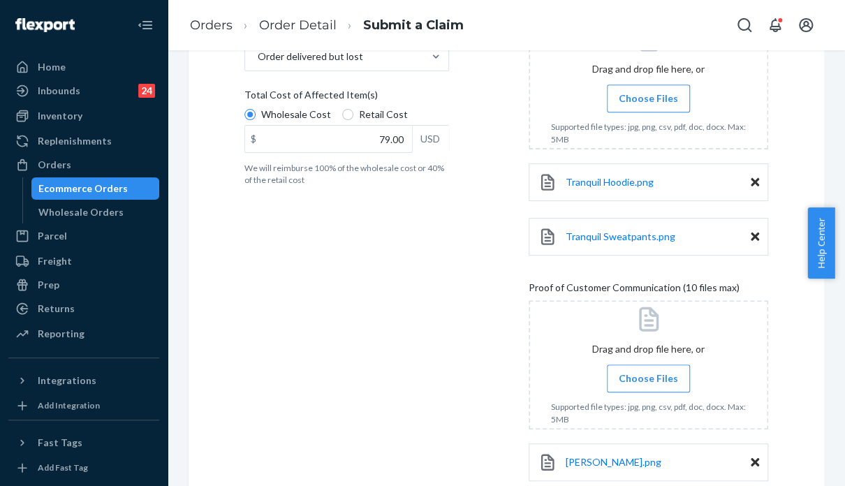
drag, startPoint x: 772, startPoint y: 369, endPoint x: 767, endPoint y: 362, distance: 8.1
click at [772, 368] on div "Submit a Claim All claims regarding damaged products or lost packages must be s…" at bounding box center [506, 317] width 635 height 1084
click at [774, 352] on div "Submit a Claim All claims regarding damaged products or lost packages must be s…" at bounding box center [506, 317] width 635 height 1084
drag, startPoint x: 838, startPoint y: 260, endPoint x: 840, endPoint y: 306, distance: 45.4
click at [833, 306] on body "Home Inbounds 24 Shipping Plans Problems 24 Inventory Products Replenishments O…" at bounding box center [422, 243] width 845 height 486
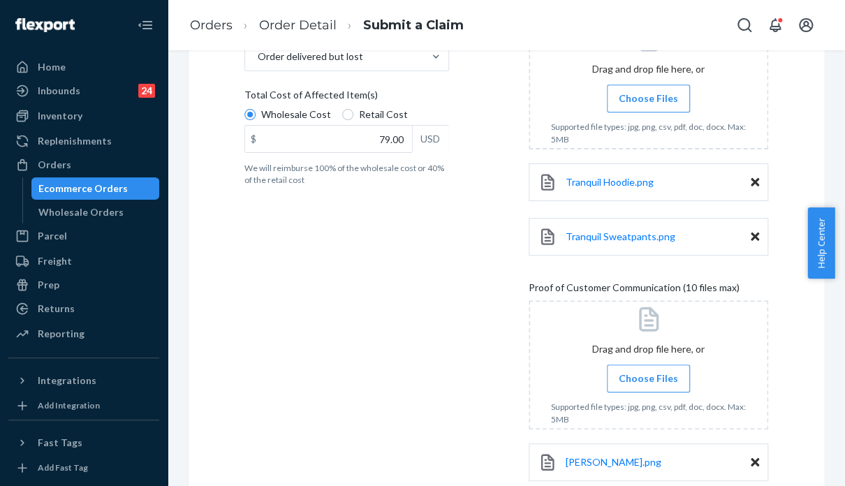
click at [760, 346] on div "Submit a Claim All claims regarding damaged products or lost packages must be s…" at bounding box center [506, 317] width 635 height 1084
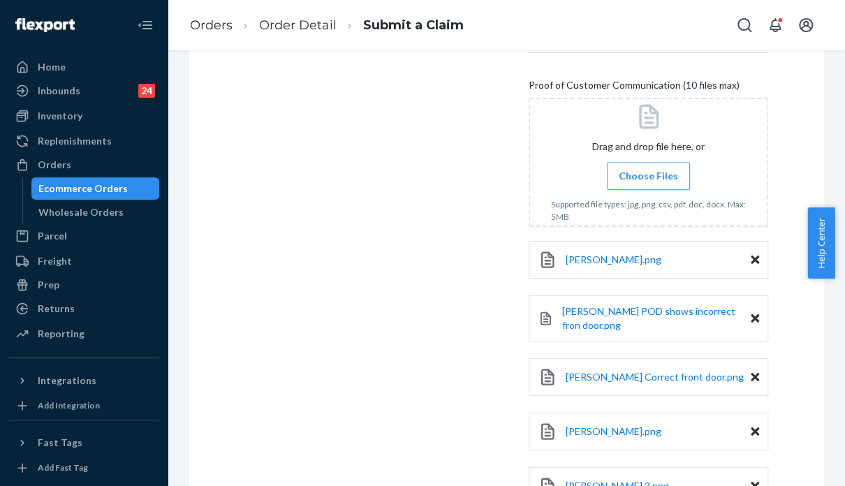
scroll to position [500, 0]
click at [290, 420] on div "Details Flexport Order ID 135129264 Why are you submitting a claim? Order deliv…" at bounding box center [363, 180] width 239 height 910
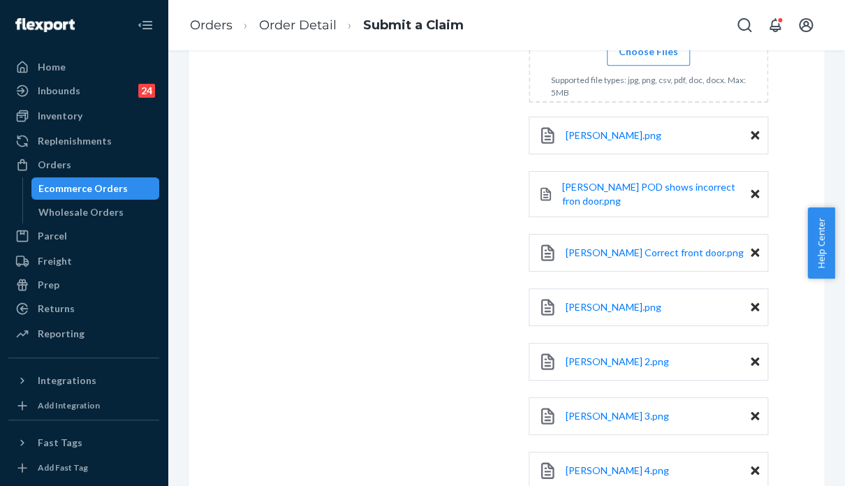
scroll to position [612, 0]
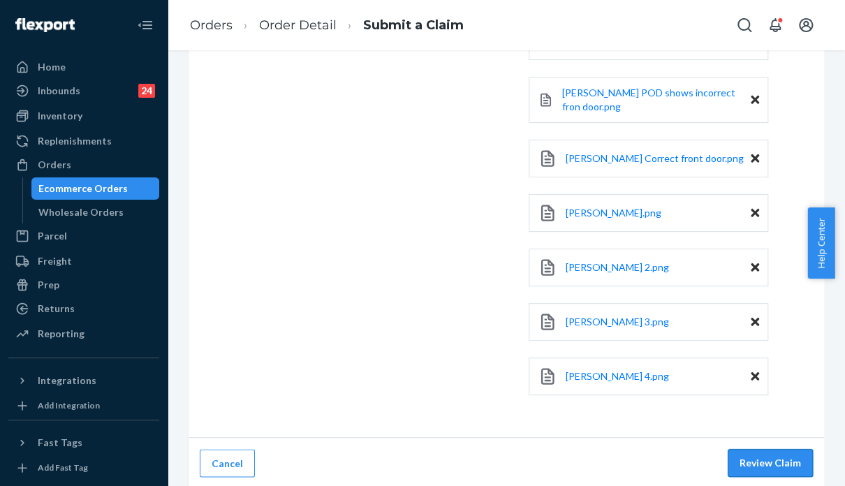
click at [753, 449] on button "Review Claim" at bounding box center [770, 463] width 85 height 28
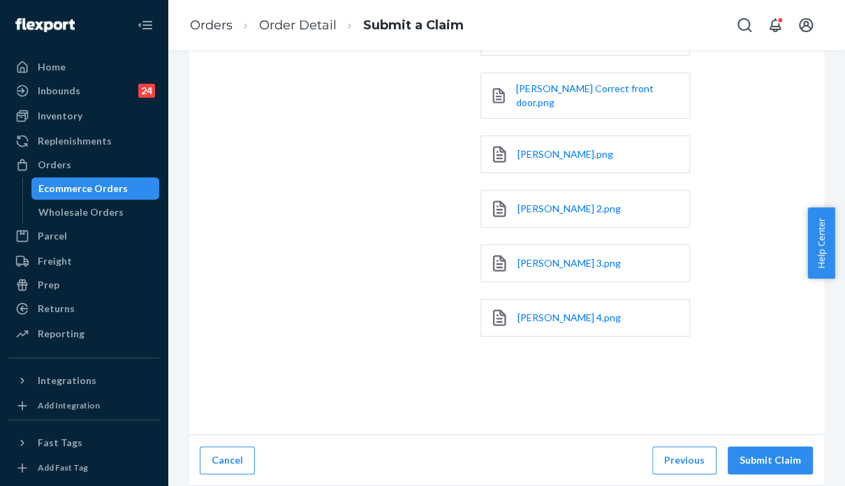
scroll to position [425, 0]
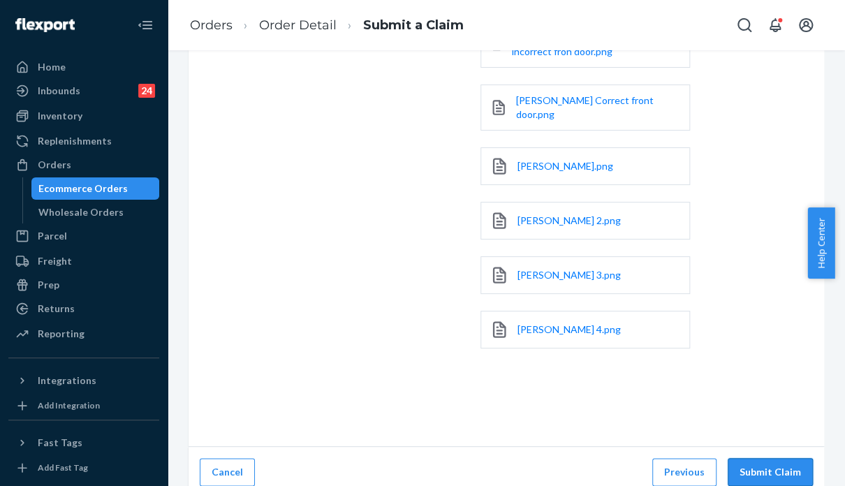
click at [776, 458] on button "Submit Claim" at bounding box center [770, 472] width 85 height 28
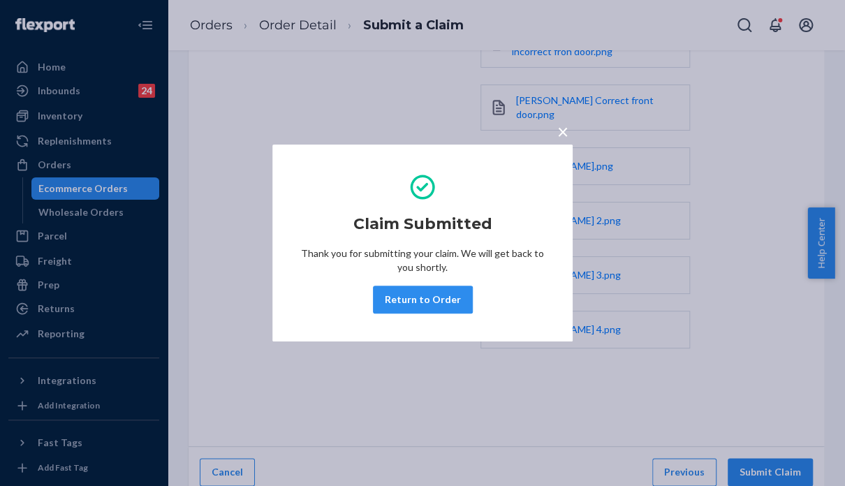
click at [781, 376] on div "× Claim Submitted Thank you for submitting your claim. We will get back to you …" at bounding box center [422, 243] width 845 height 486
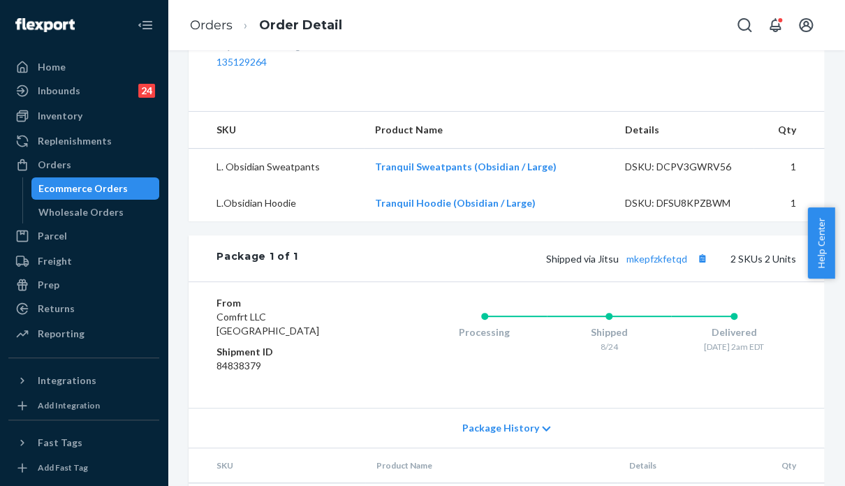
scroll to position [489, 0]
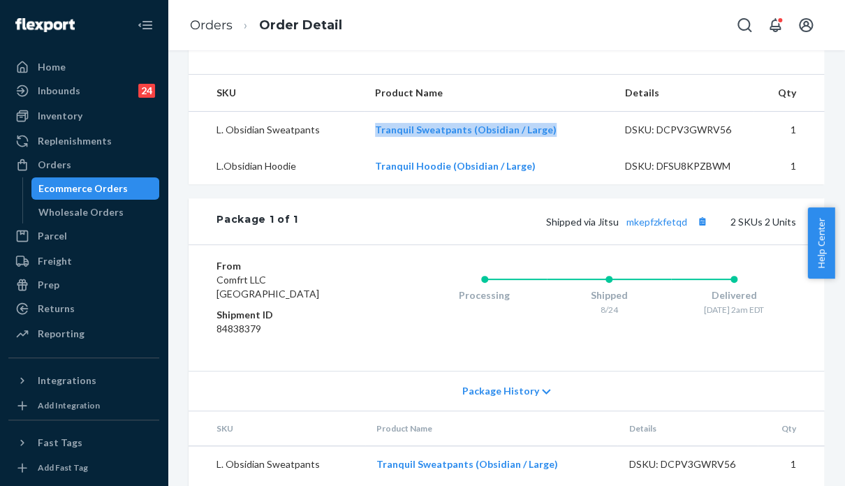
drag, startPoint x: 540, startPoint y: 158, endPoint x: 365, endPoint y: 153, distance: 175.3
click at [365, 149] on td "Tranquil Sweatpants (Obsidian / Large)" at bounding box center [489, 130] width 251 height 37
copy link "Tranquil Sweatpants (Obsidian / Large)"
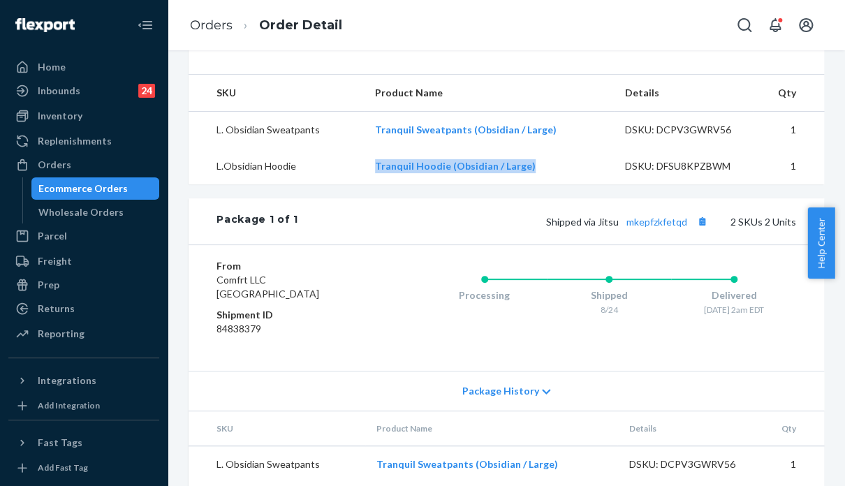
drag, startPoint x: 526, startPoint y: 196, endPoint x: 360, endPoint y: 198, distance: 166.2
click at [360, 184] on tr "L.Obsidian Hoodie Tranquil Hoodie (Obsidian / Large) DSKU: DFSU8KPZBWM 1" at bounding box center [506, 166] width 635 height 36
copy tr "Tranquil Hoodie (Obsidian / Large)"
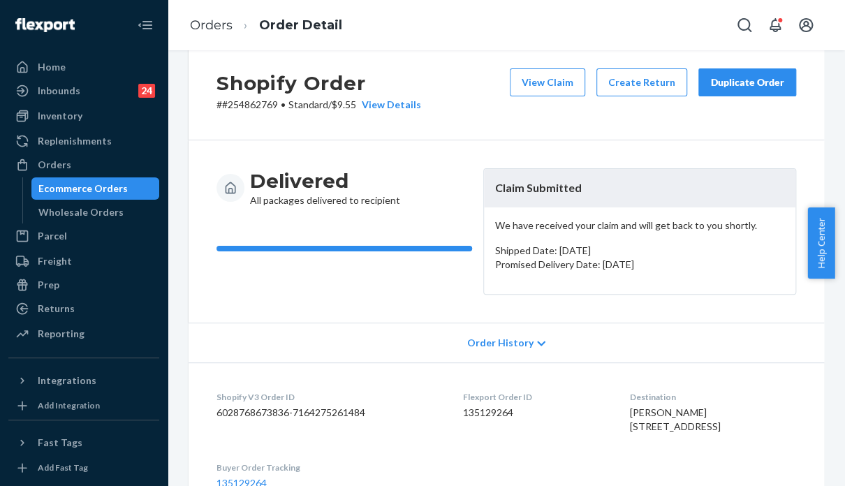
scroll to position [26, 0]
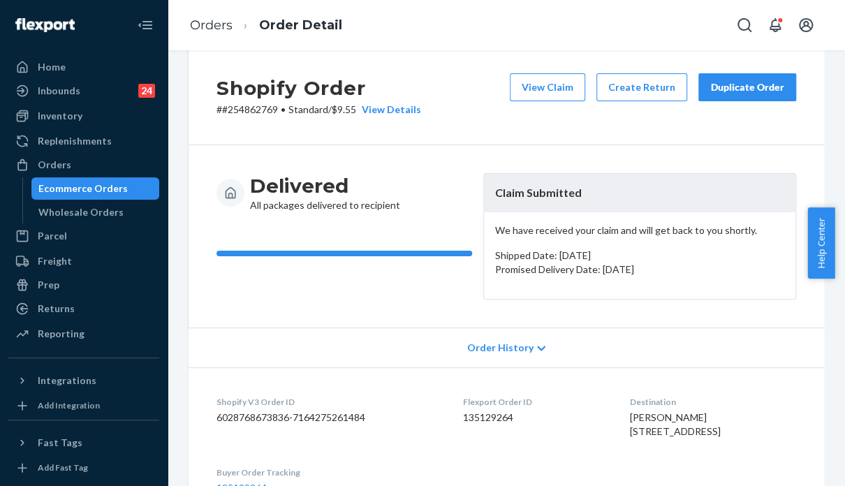
click at [635, 339] on div "Order History" at bounding box center [506, 347] width 635 height 40
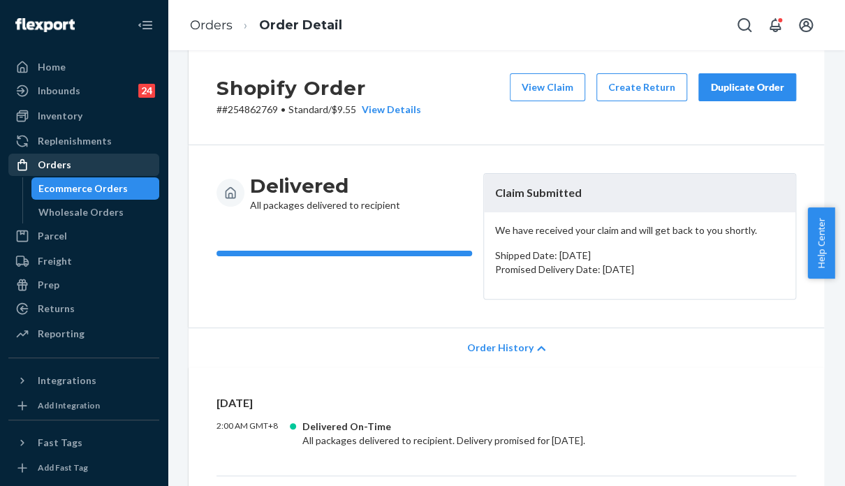
click at [112, 165] on div "Orders" at bounding box center [84, 165] width 148 height 20
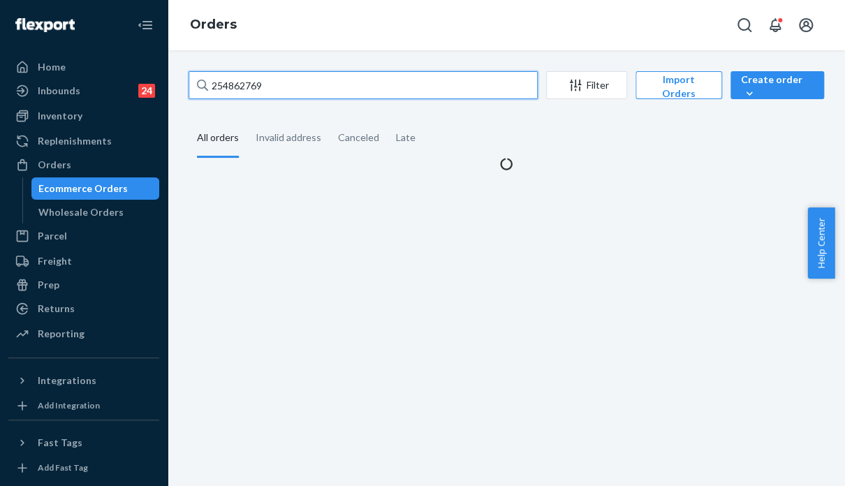
drag, startPoint x: 271, startPoint y: 86, endPoint x: 204, endPoint y: 84, distance: 67.1
click at [204, 84] on div "254862769" at bounding box center [363, 85] width 349 height 28
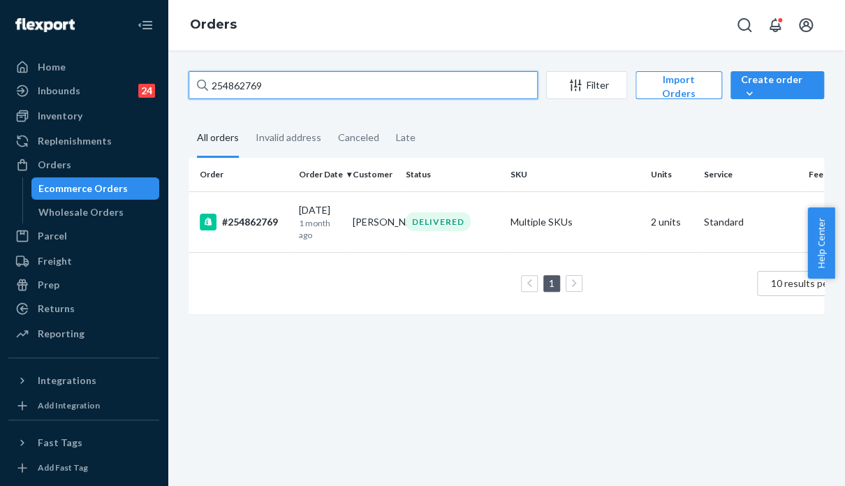
paste input "5170632"
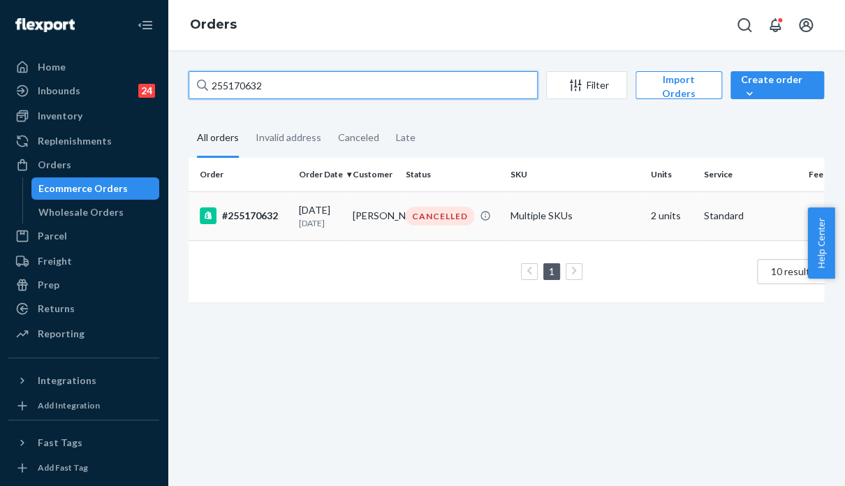
type input "255170632"
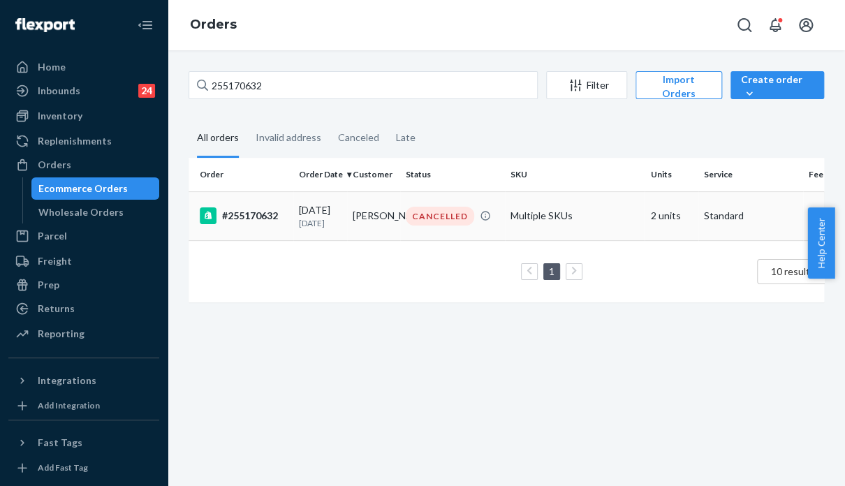
click at [601, 240] on td "Multiple SKUs" at bounding box center [575, 215] width 140 height 49
